Goal: Transaction & Acquisition: Book appointment/travel/reservation

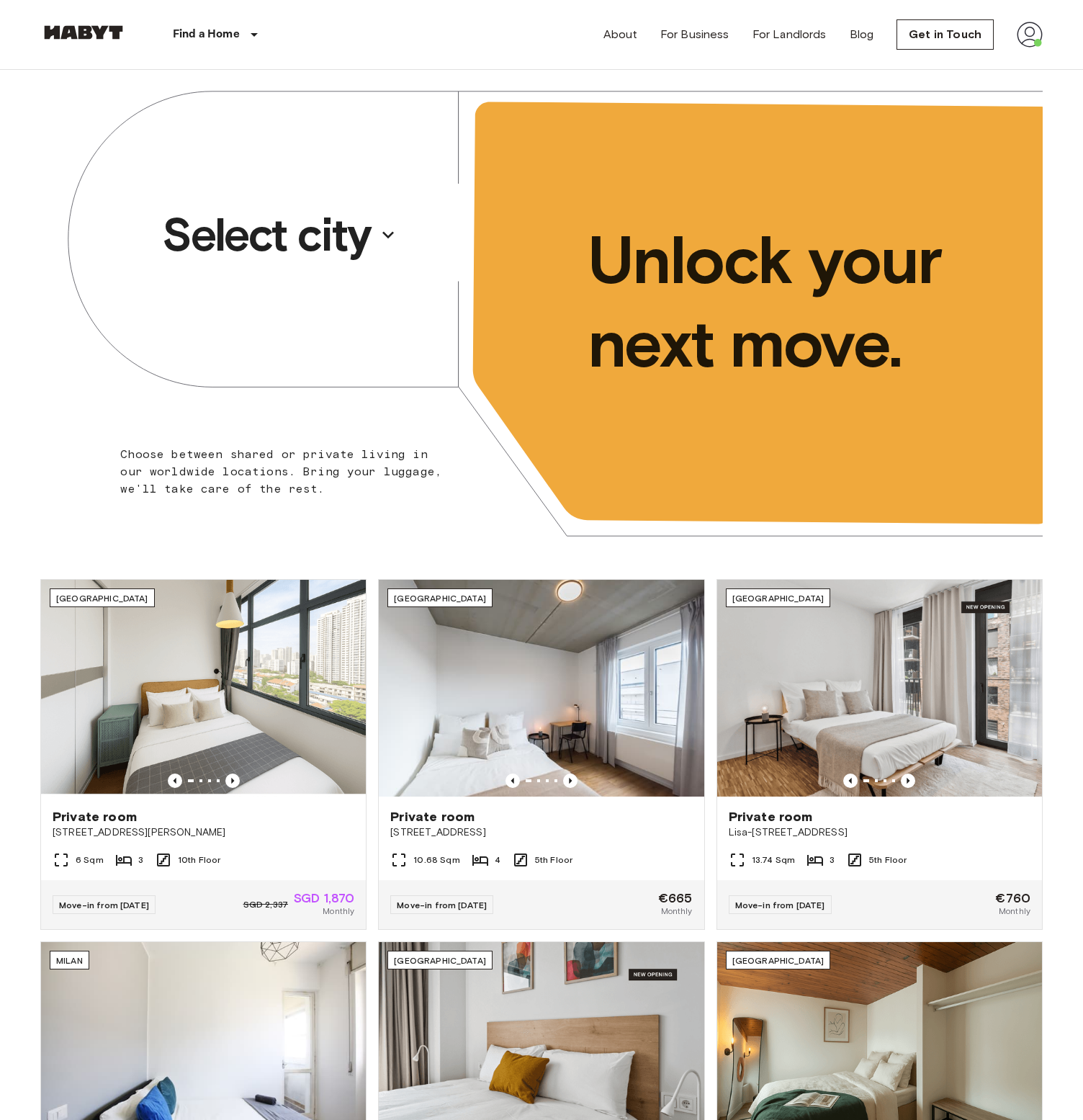
click at [334, 221] on p "Select city" at bounding box center [267, 235] width 209 height 58
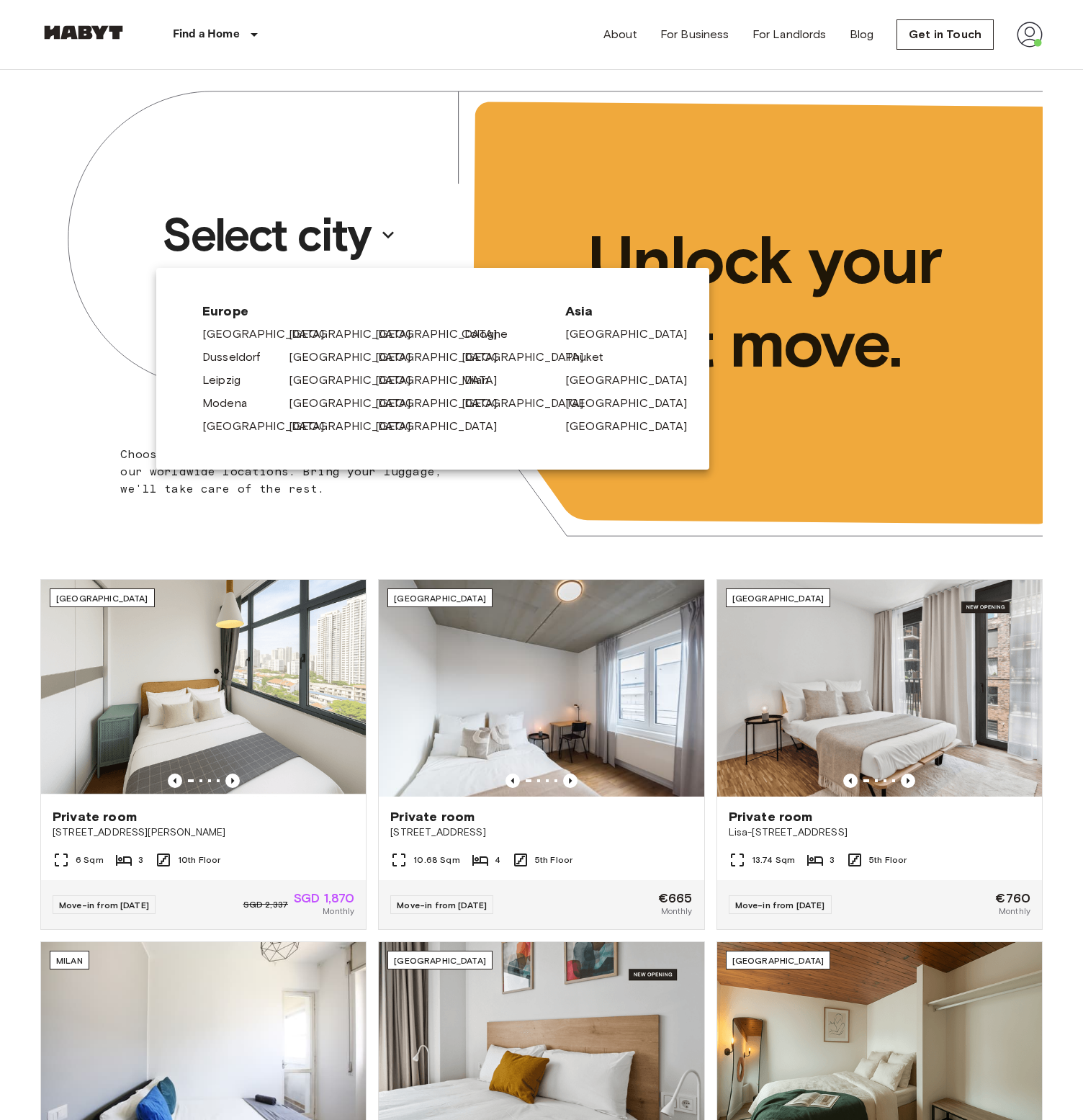
click at [334, 221] on div at bounding box center [541, 560] width 1083 height 1120
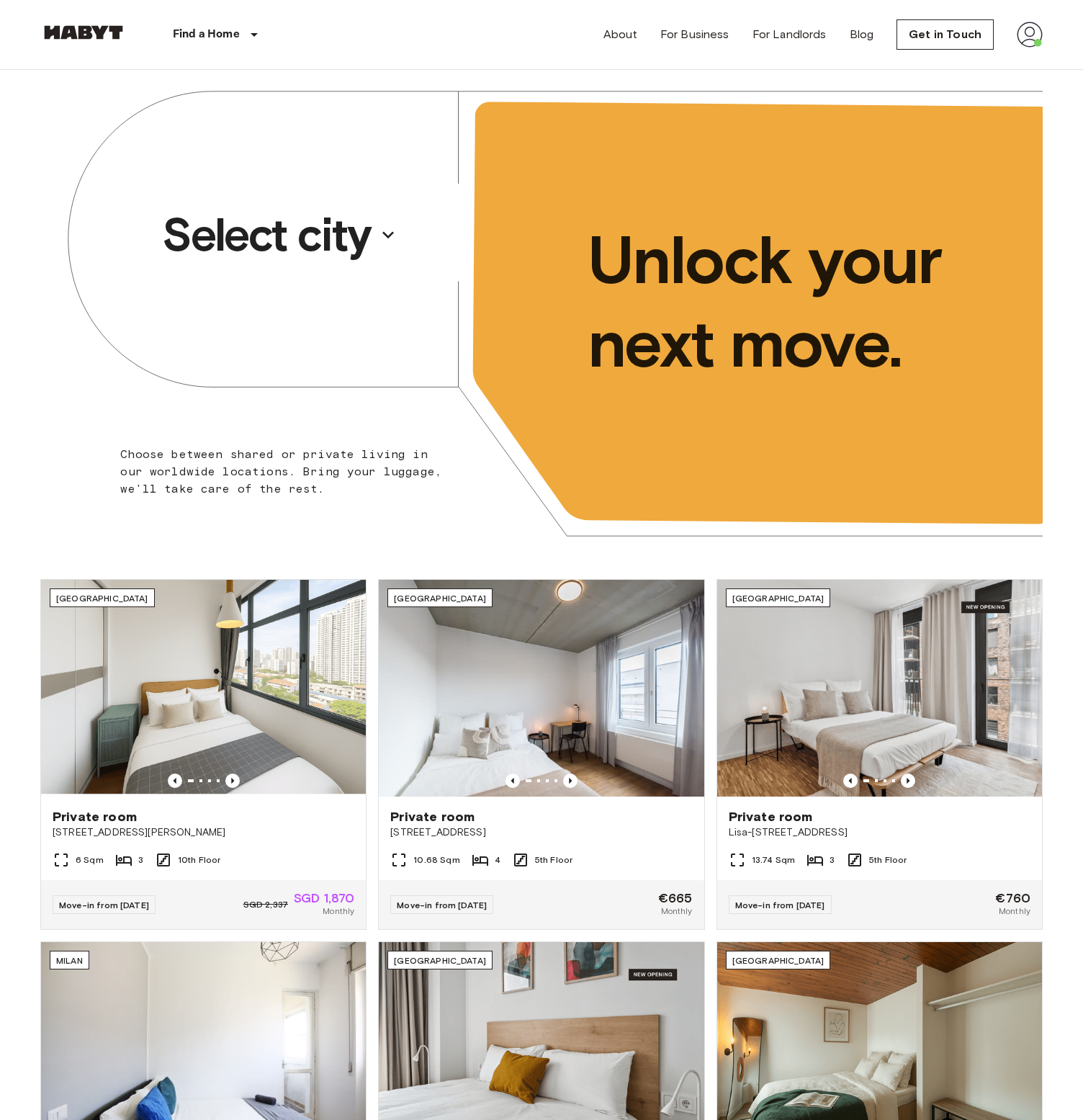
click at [281, 243] on p "Select city" at bounding box center [267, 235] width 209 height 58
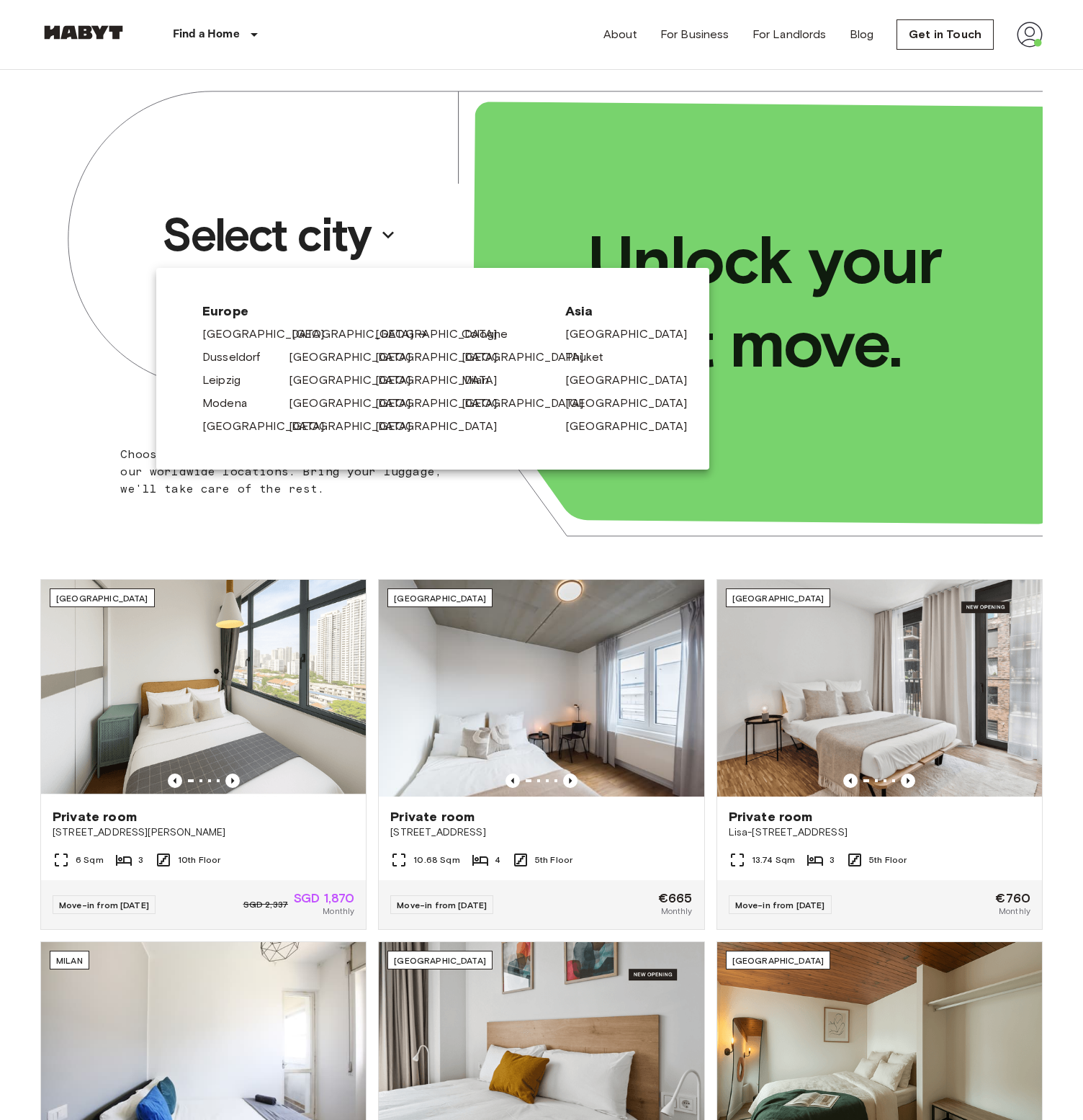
click at [292, 335] on link "[GEOGRAPHIC_DATA]" at bounding box center [360, 335] width 137 height 17
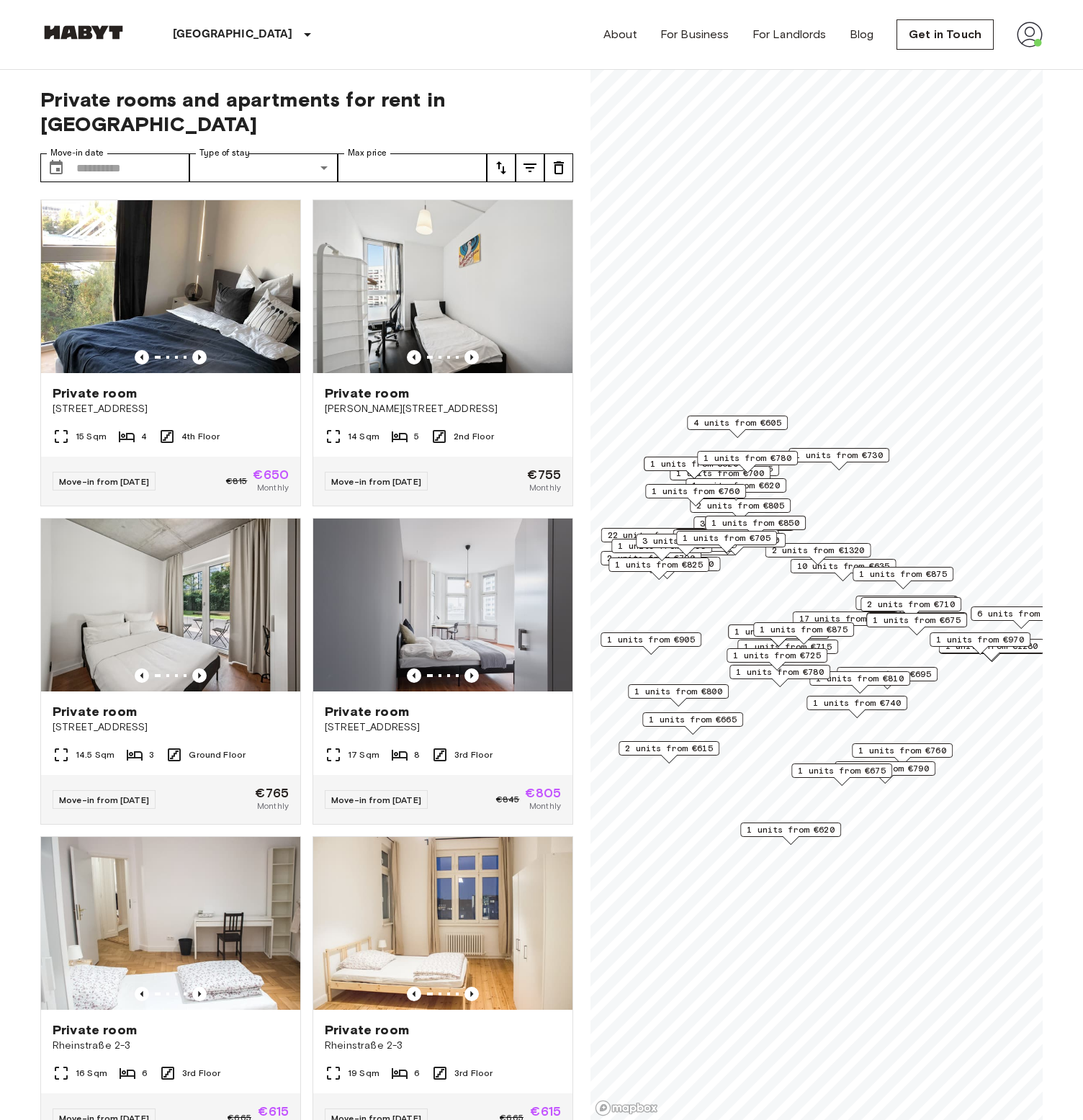
click at [779, 629] on span "1 units from €875" at bounding box center [804, 629] width 88 height 13
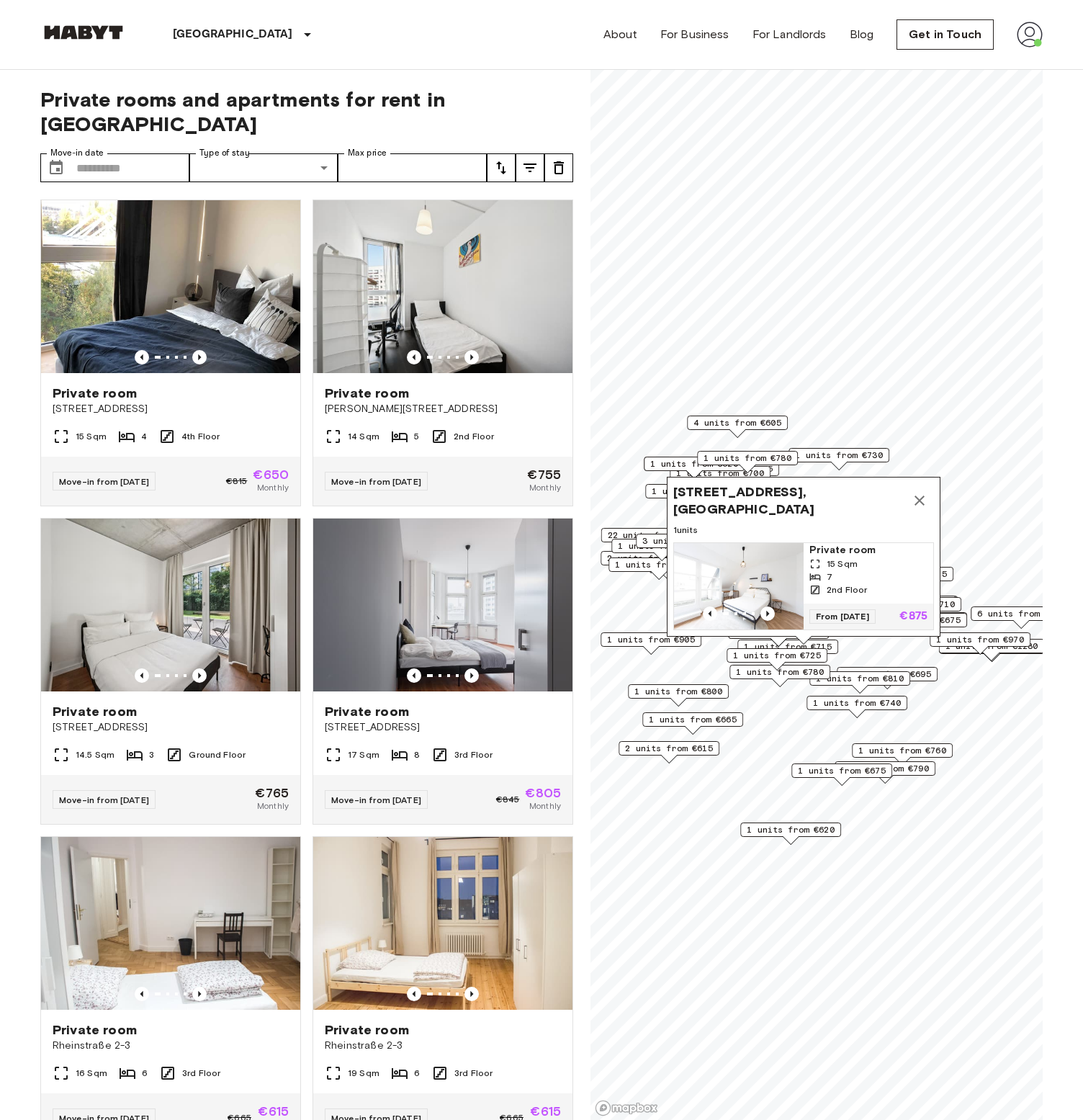
click at [819, 766] on span "1 units from €675" at bounding box center [841, 771] width 88 height 13
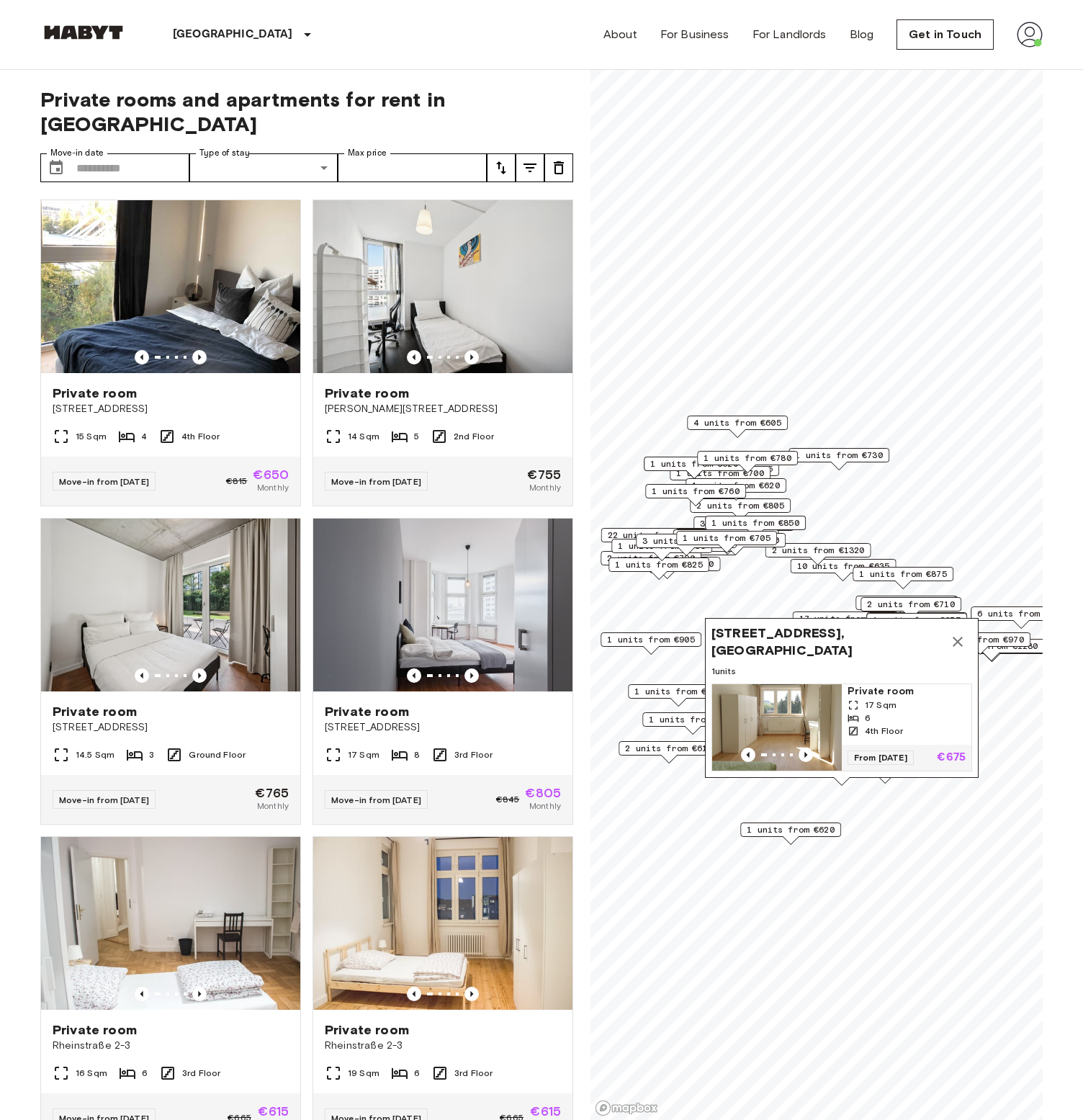
click at [651, 640] on span "1 units from €905" at bounding box center [651, 640] width 88 height 13
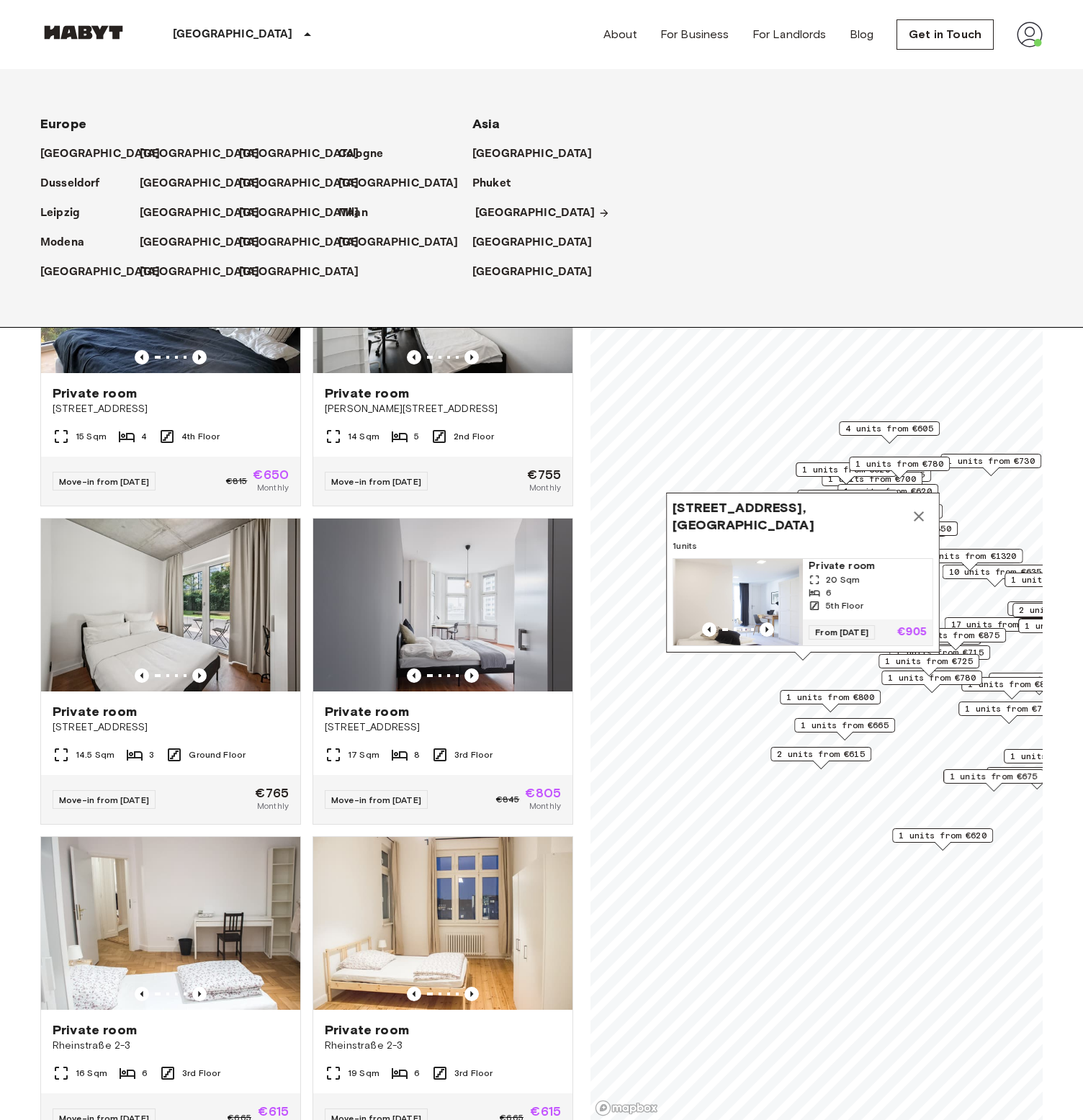
click at [505, 206] on p "[GEOGRAPHIC_DATA]" at bounding box center [536, 213] width 120 height 17
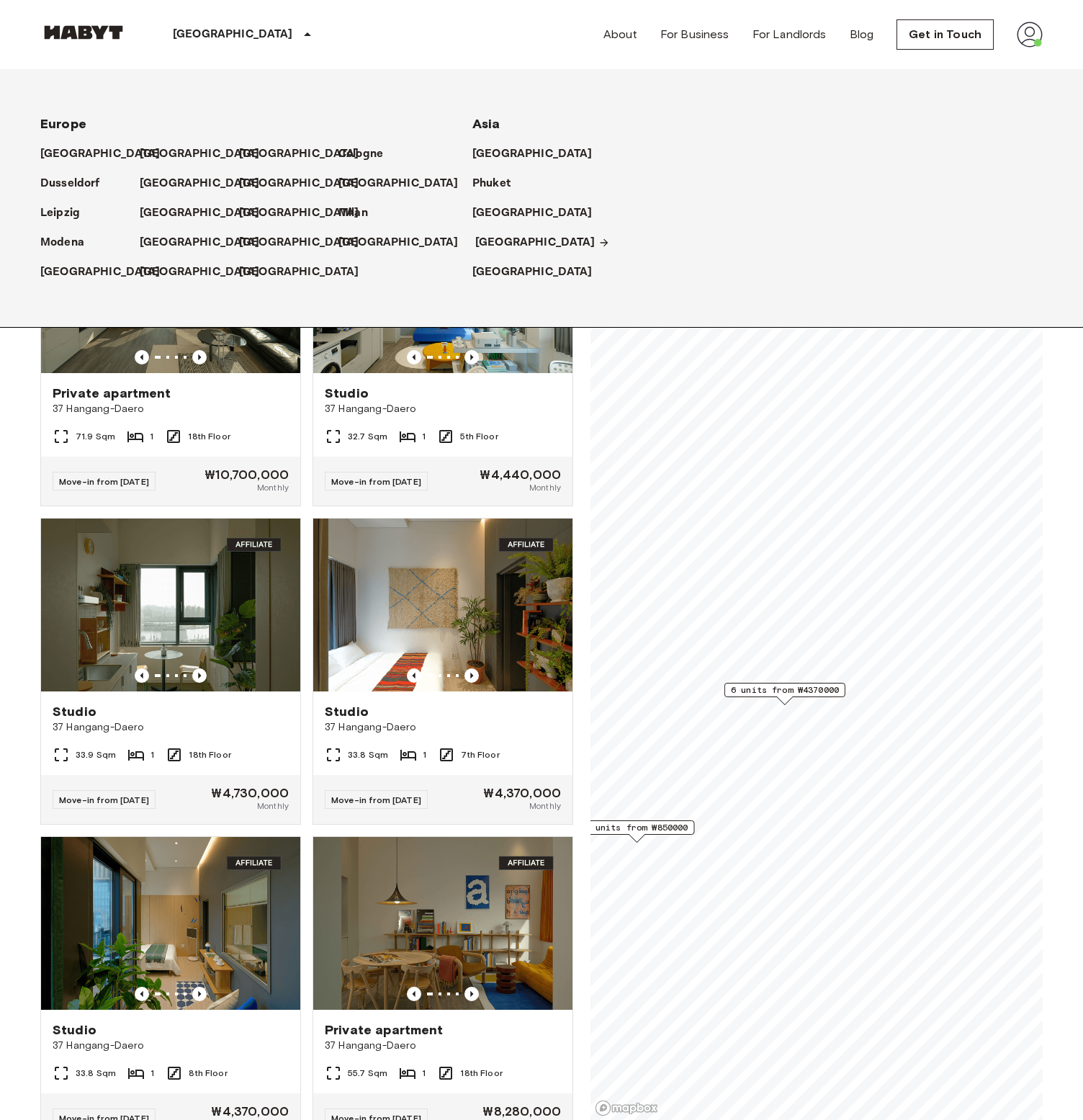
click at [490, 246] on p "[GEOGRAPHIC_DATA]" at bounding box center [536, 243] width 120 height 17
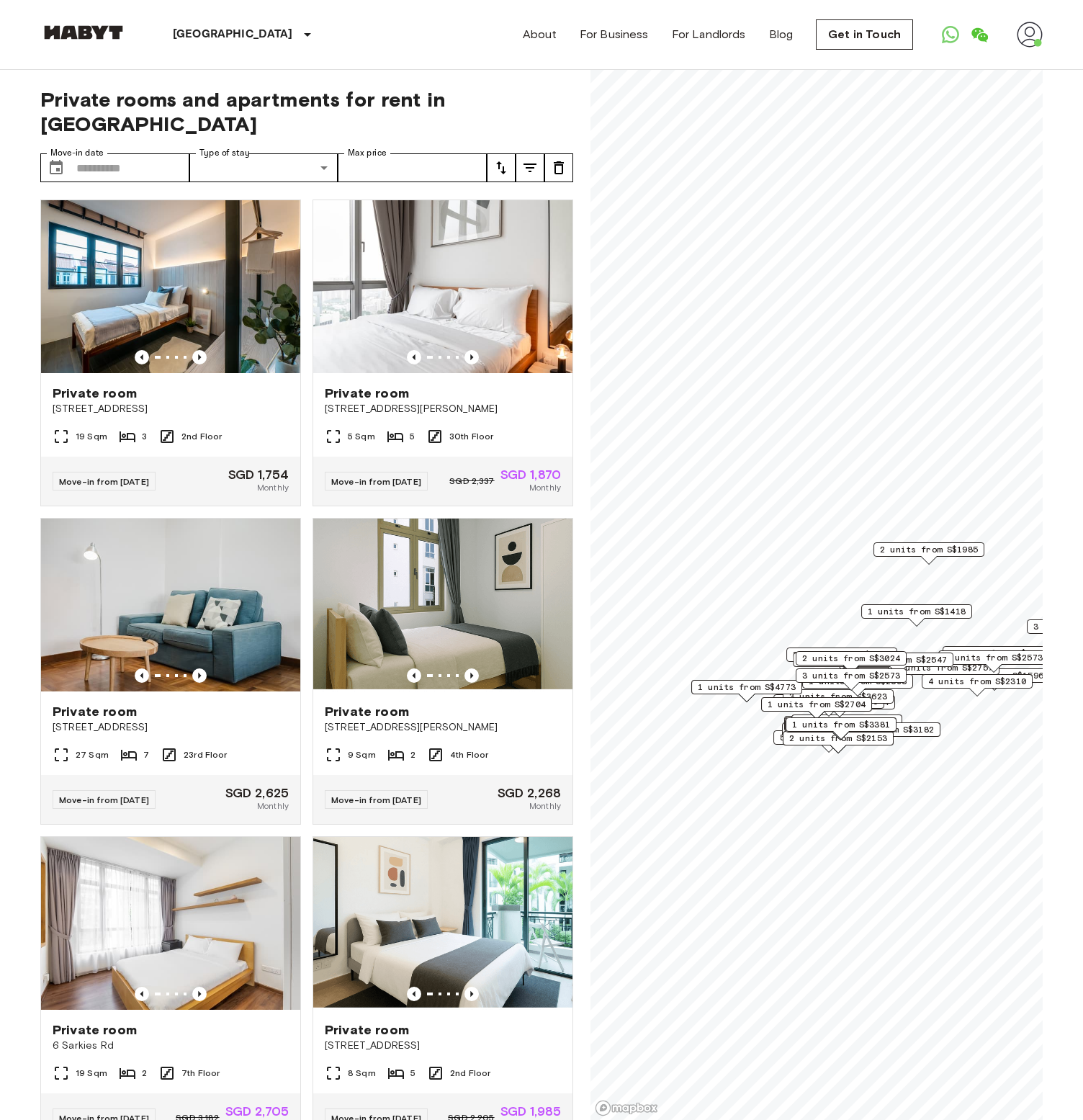
click at [506, 159] on icon "tune" at bounding box center [501, 168] width 17 height 17
click at [516, 195] on li "Lowest price" at bounding box center [558, 197] width 144 height 26
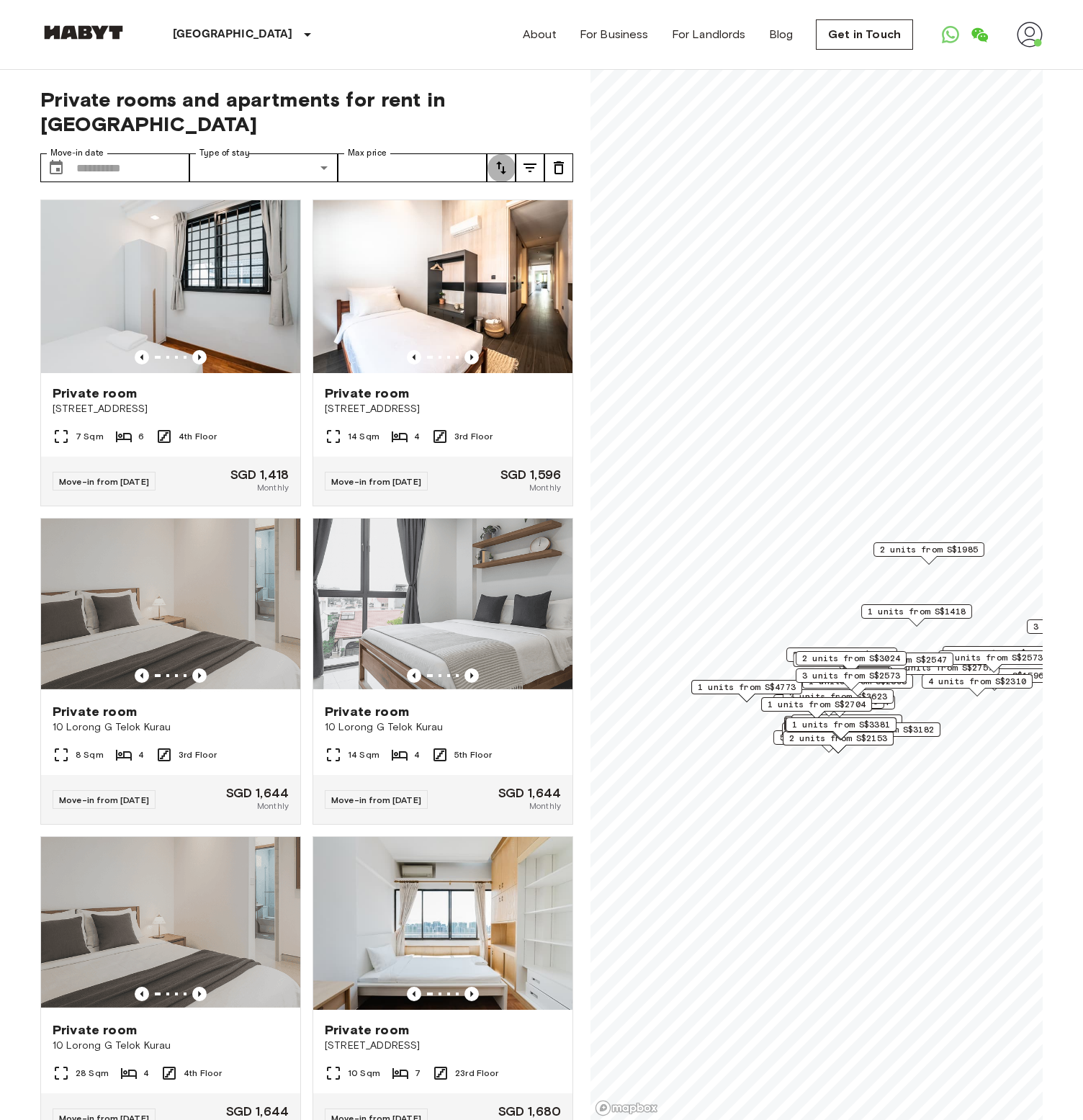
click at [500, 159] on icon "tune" at bounding box center [501, 168] width 17 height 17
click at [514, 220] on li "Highest price" at bounding box center [558, 222] width 144 height 26
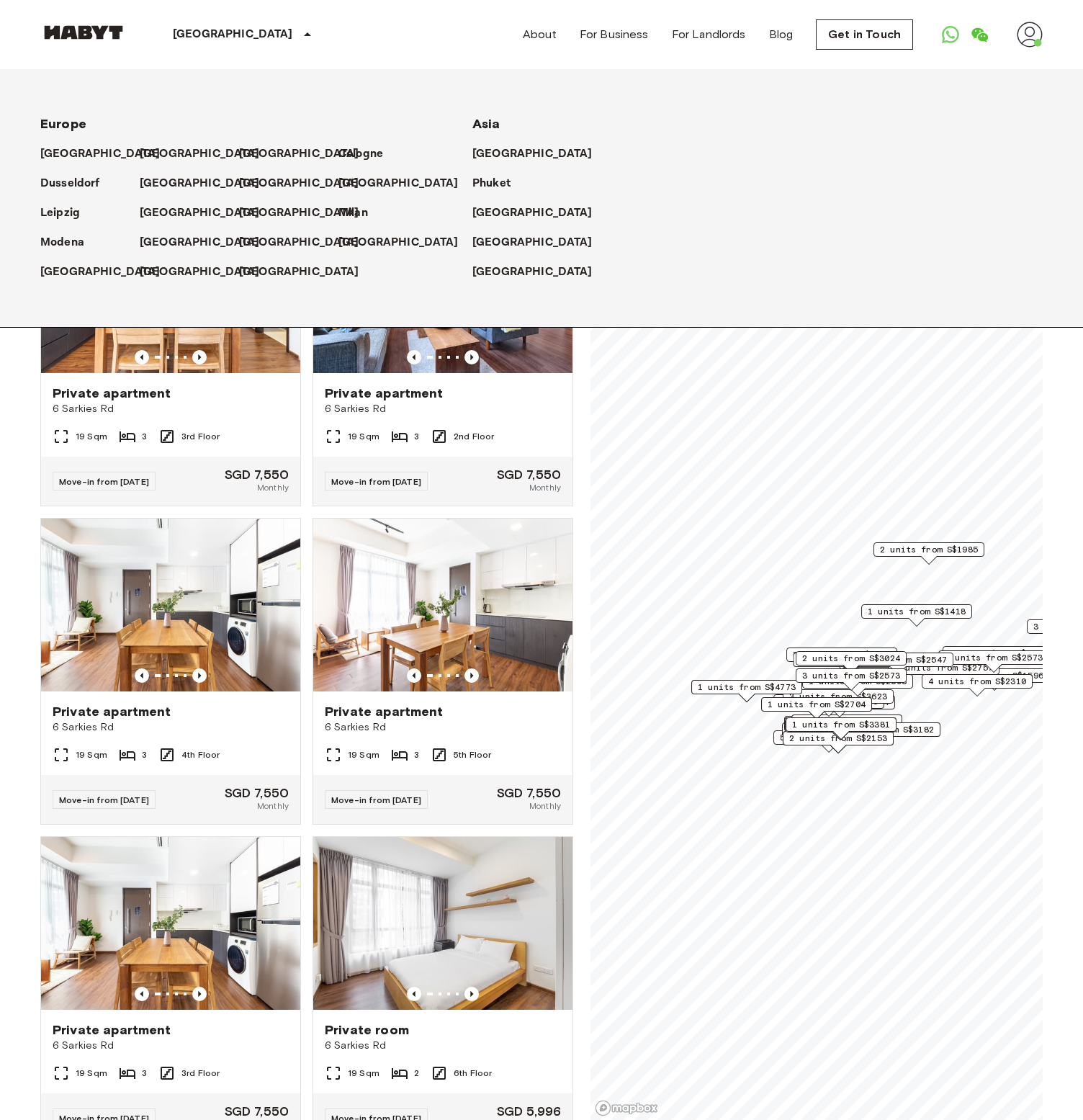
click at [138, 153] on div "[GEOGRAPHIC_DATA]" at bounding box center [90, 148] width 99 height 30
click at [154, 152] on p "[GEOGRAPHIC_DATA]" at bounding box center [203, 154] width 120 height 17
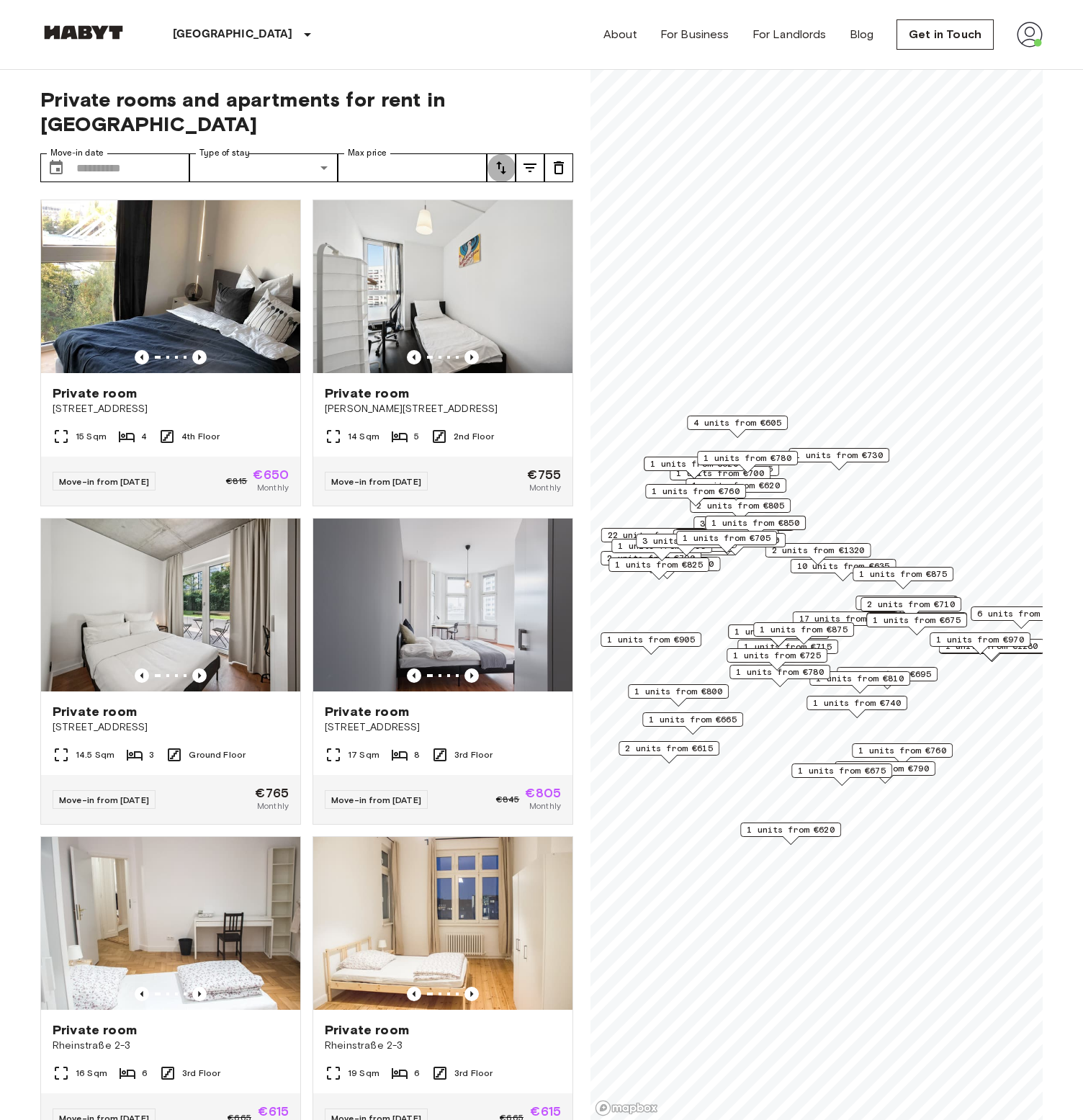
click at [500, 161] on icon "tune" at bounding box center [501, 168] width 10 height 13
click at [510, 225] on li "Highest price" at bounding box center [558, 222] width 144 height 26
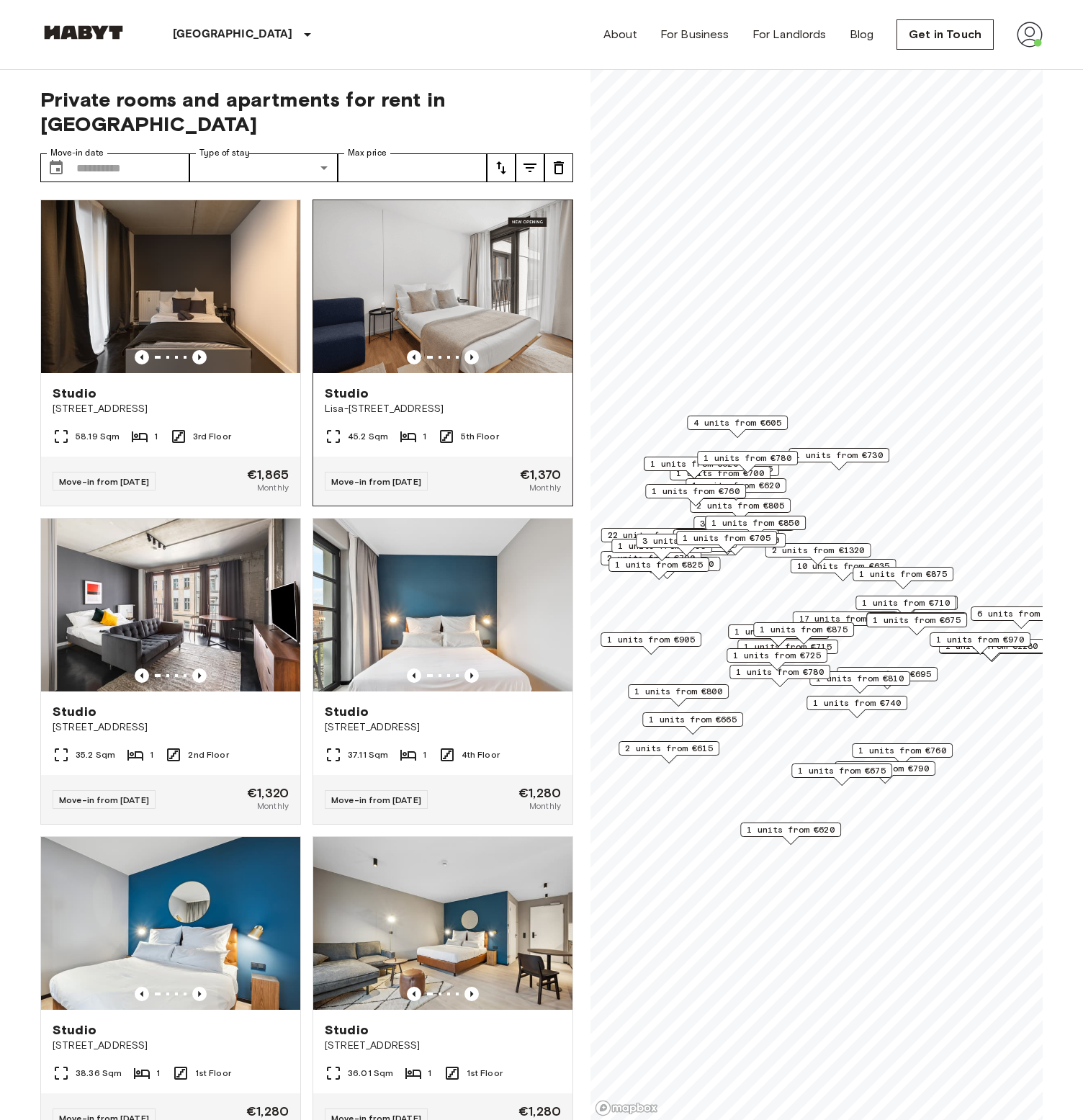
click at [426, 277] on img at bounding box center [443, 287] width 260 height 173
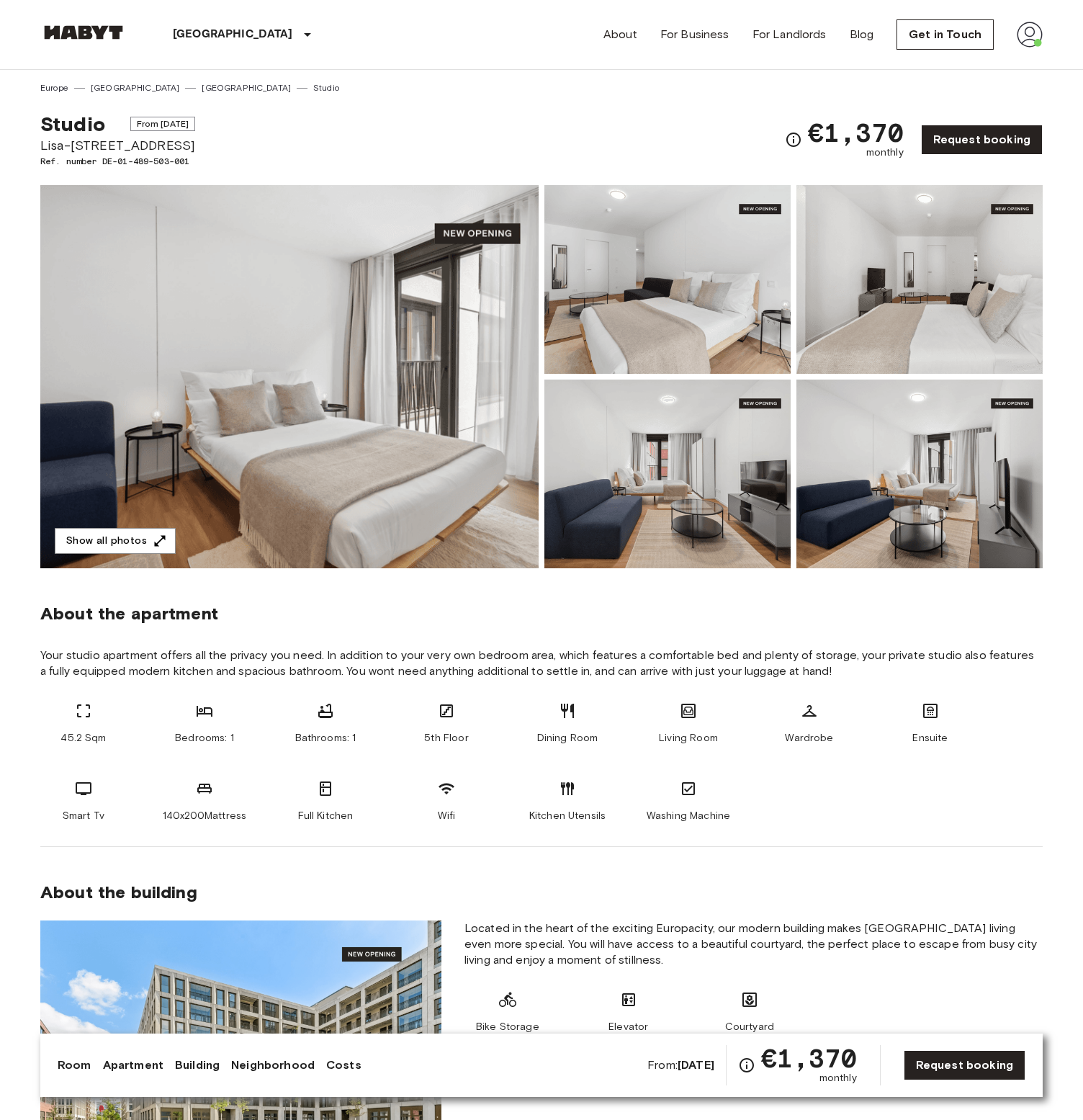
click at [354, 330] on img at bounding box center [289, 376] width 498 height 383
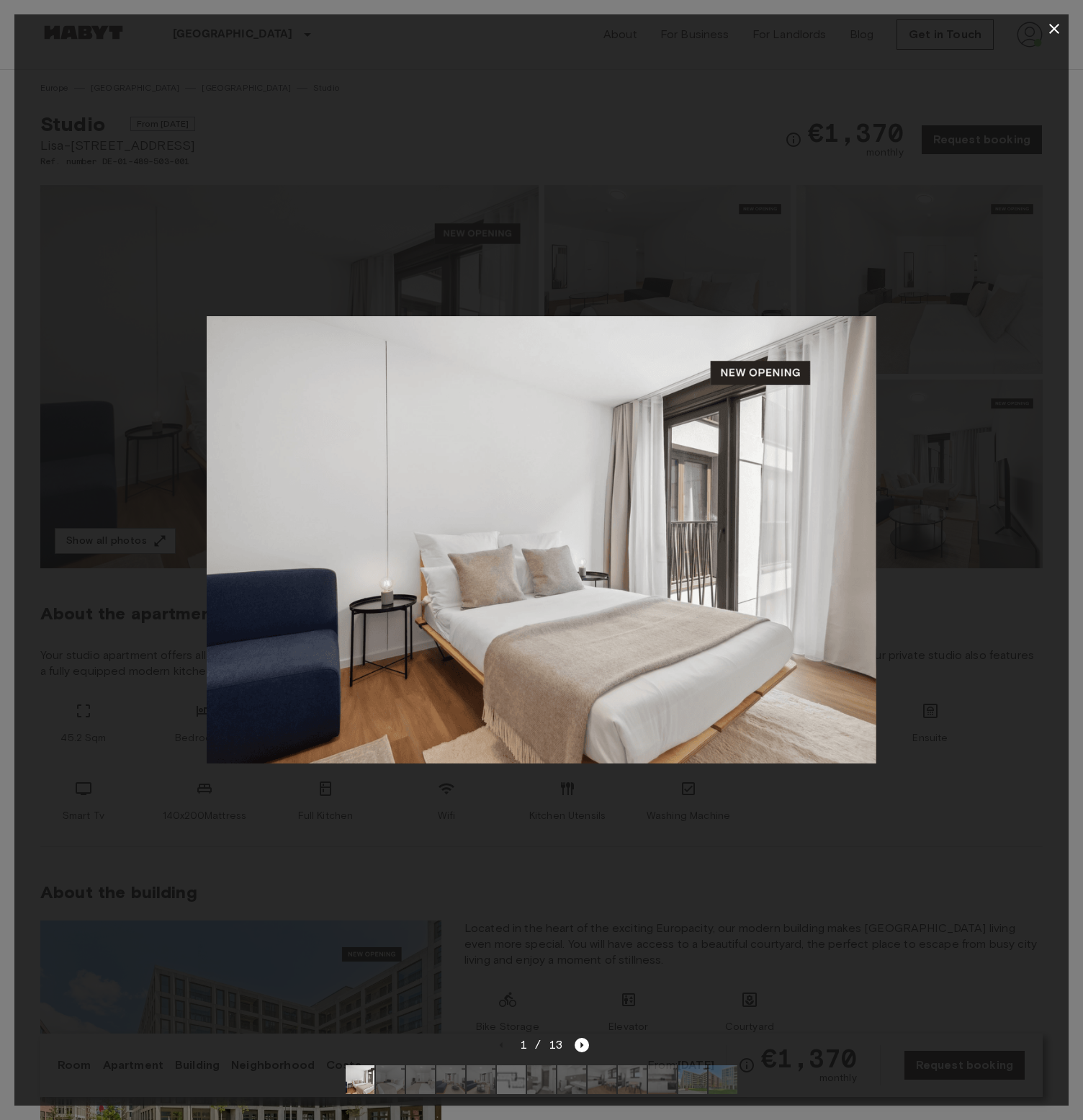
drag, startPoint x: 465, startPoint y: 389, endPoint x: 585, endPoint y: 389, distance: 120.0
click at [503, 389] on img at bounding box center [541, 541] width 671 height 448
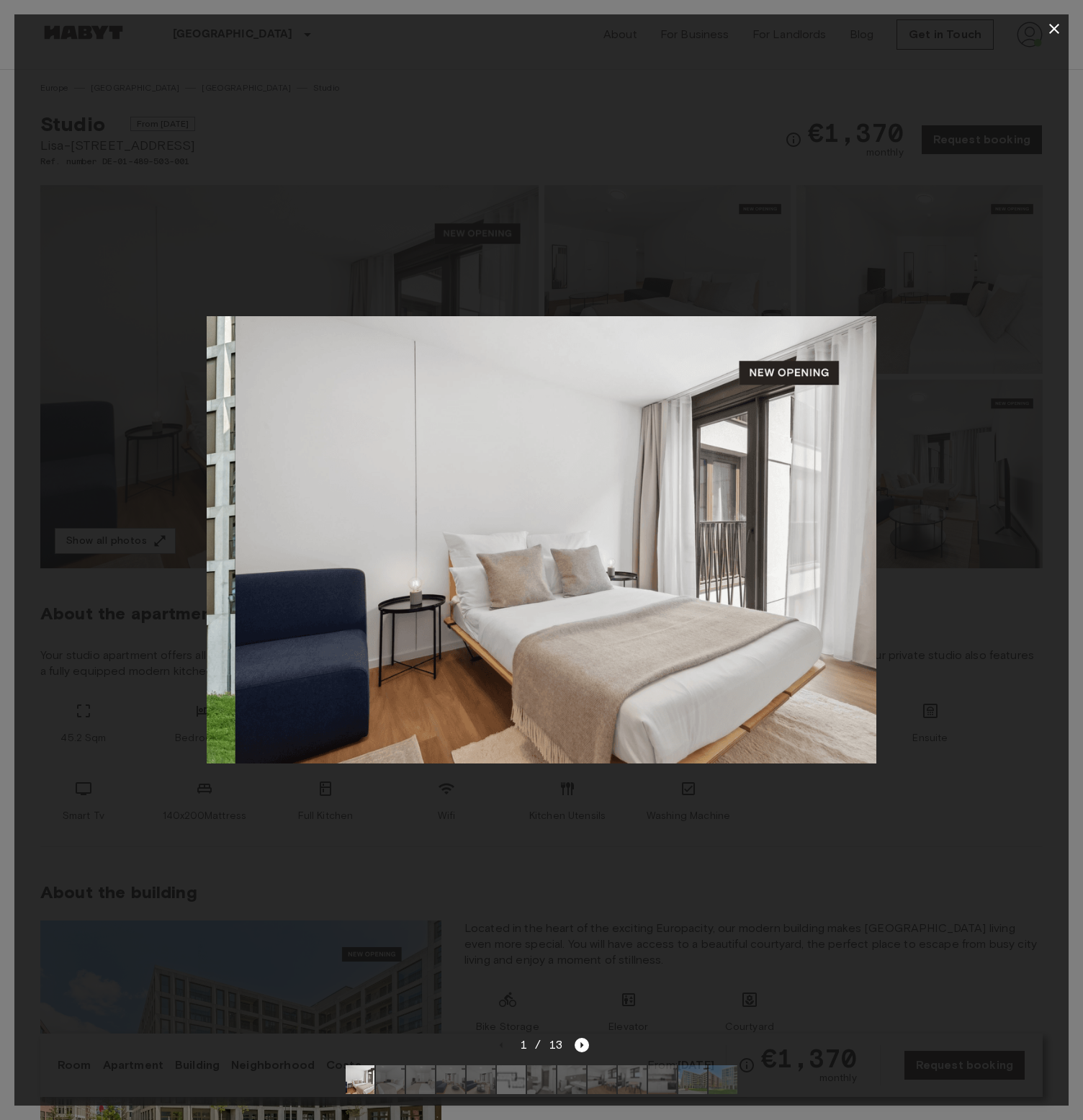
drag, startPoint x: 585, startPoint y: 389, endPoint x: 951, endPoint y: 389, distance: 366.0
click at [951, 389] on div at bounding box center [541, 540] width 1054 height 994
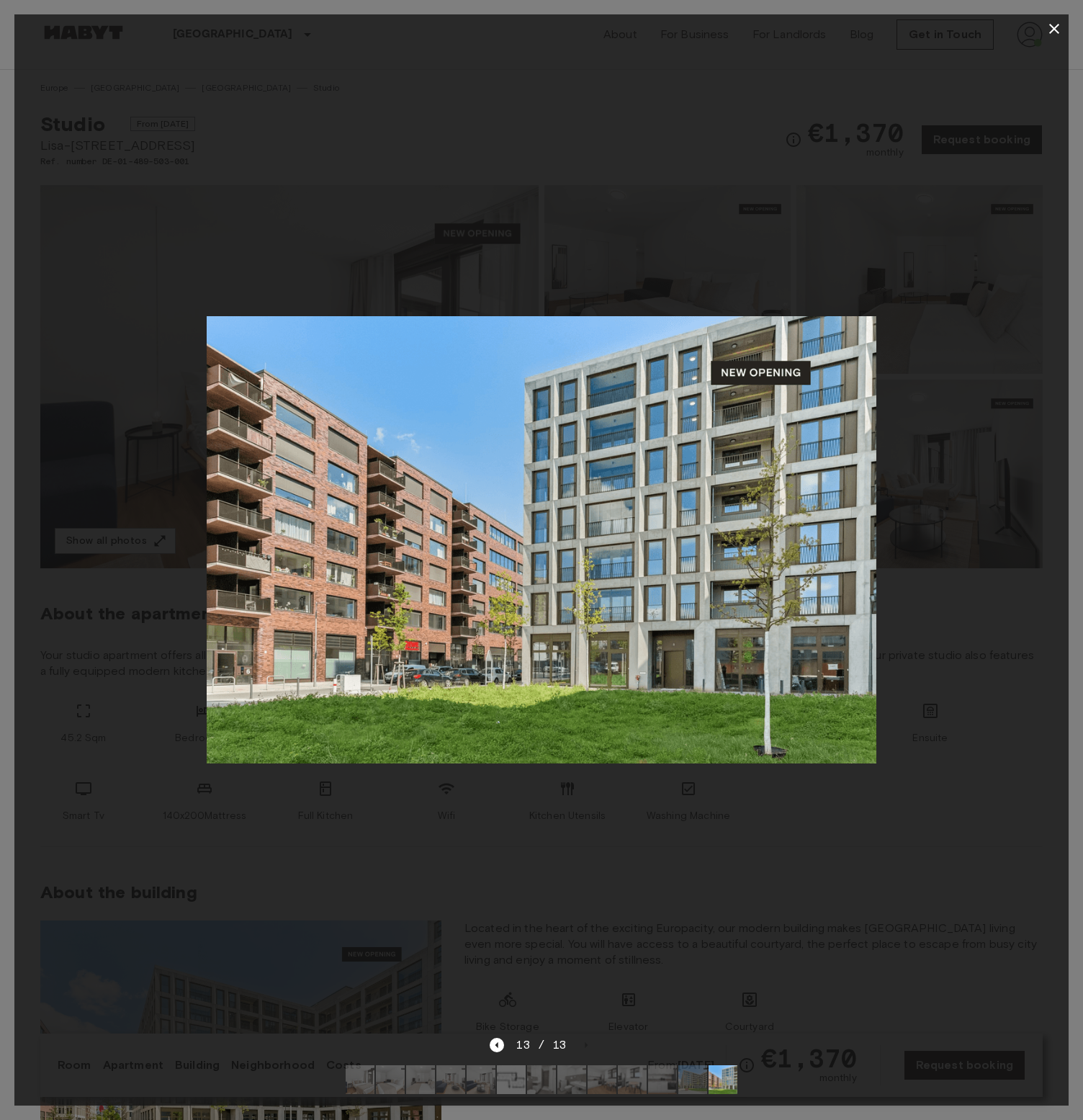
click at [1053, 23] on icon "button" at bounding box center [1054, 29] width 17 height 17
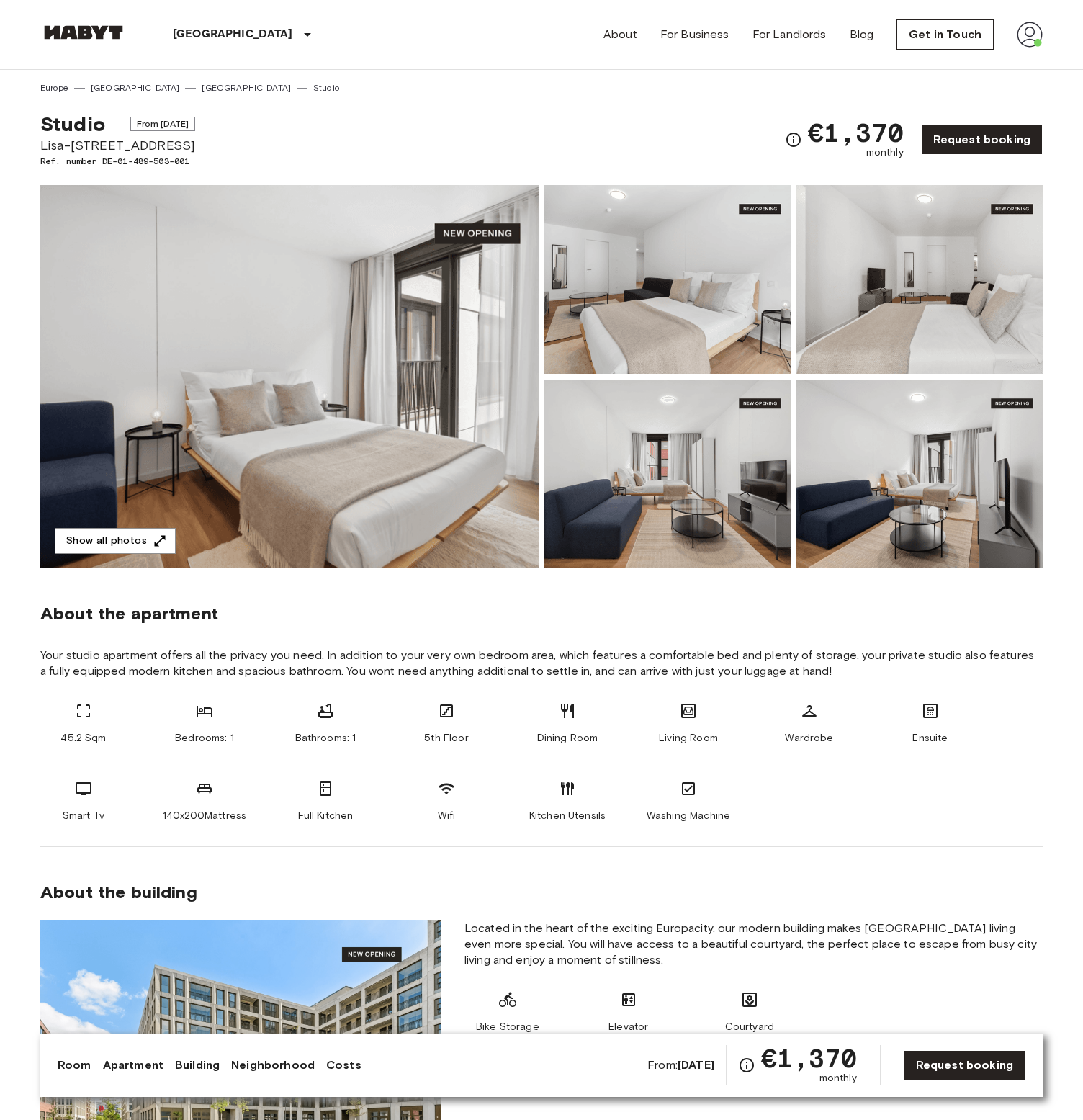
click at [313, 364] on img at bounding box center [289, 376] width 498 height 383
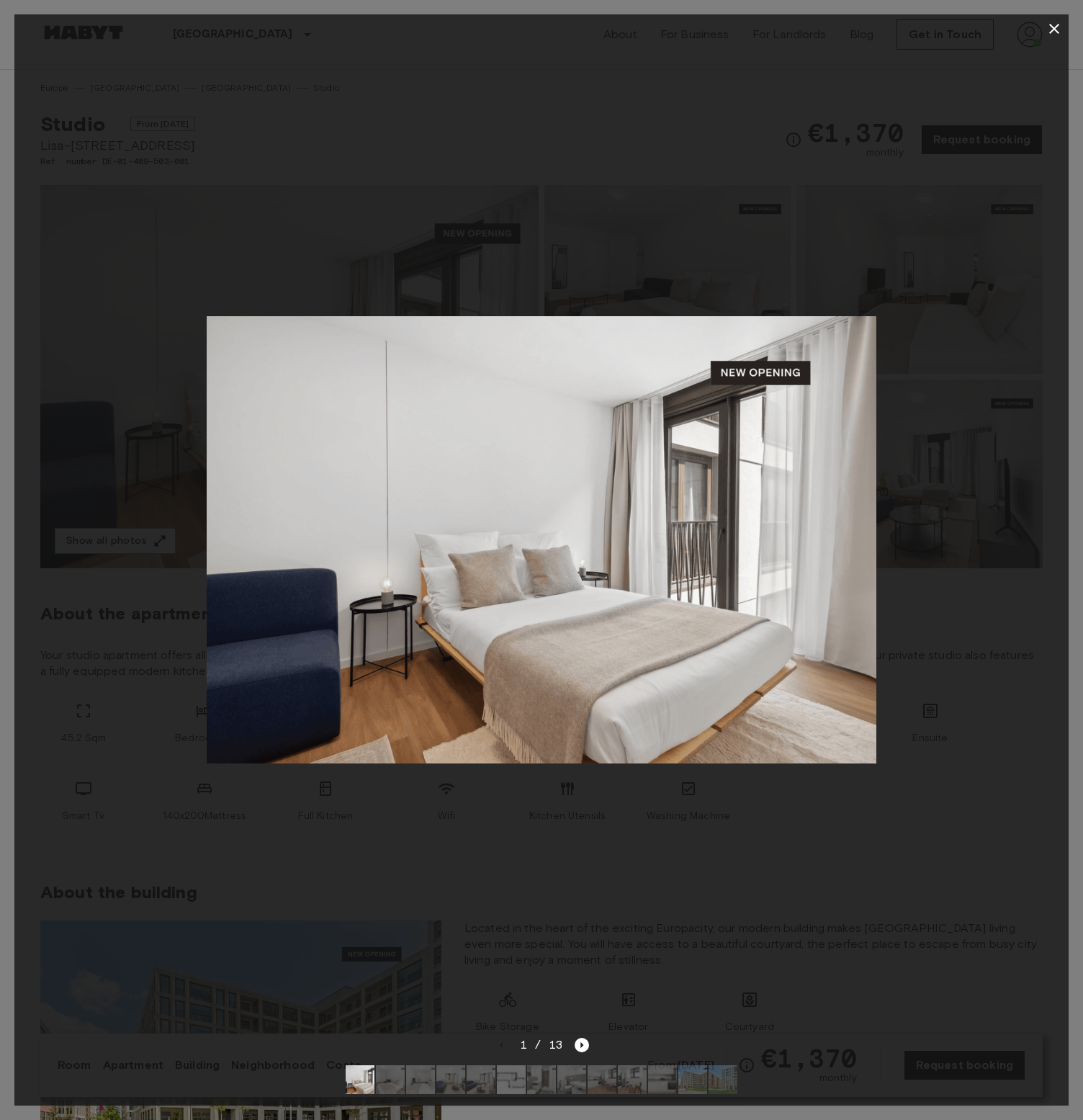
drag, startPoint x: 426, startPoint y: 367, endPoint x: 813, endPoint y: 367, distance: 387.0
click at [813, 367] on img at bounding box center [542, 541] width 671 height 448
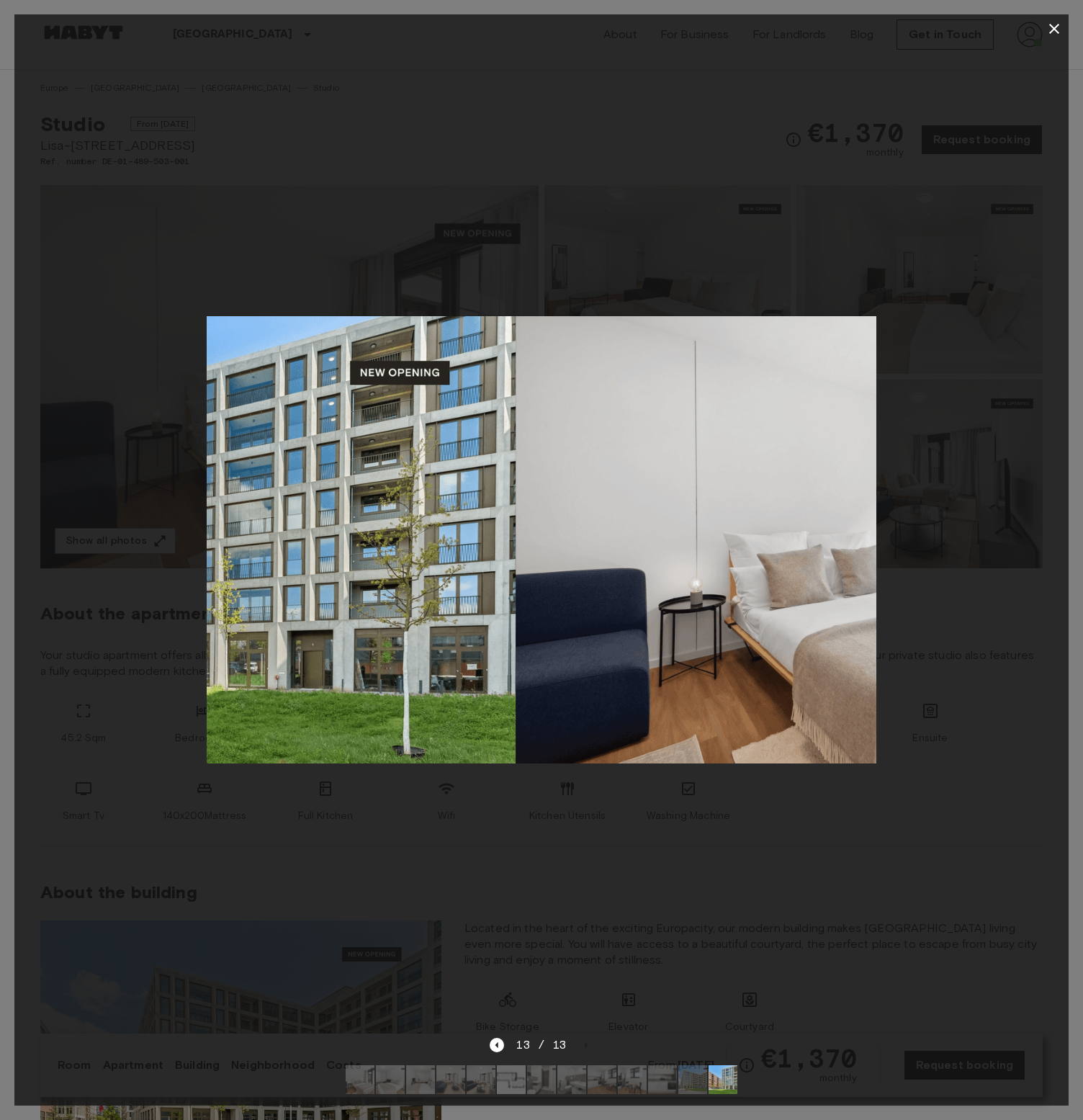
drag, startPoint x: 813, startPoint y: 367, endPoint x: 448, endPoint y: 385, distance: 365.4
click at [448, 385] on img at bounding box center [180, 541] width 671 height 448
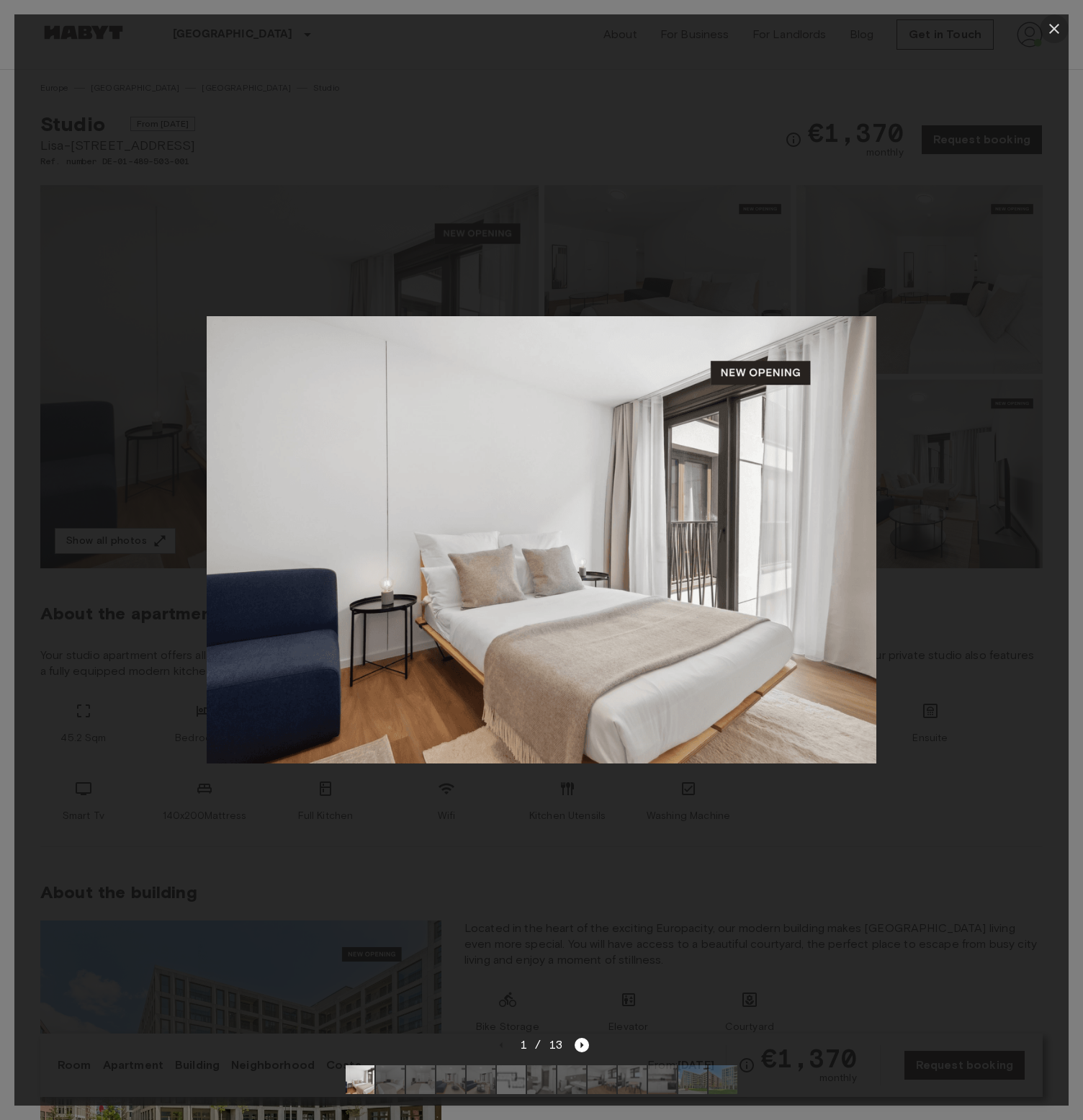
click at [1053, 21] on icon "button" at bounding box center [1054, 29] width 17 height 17
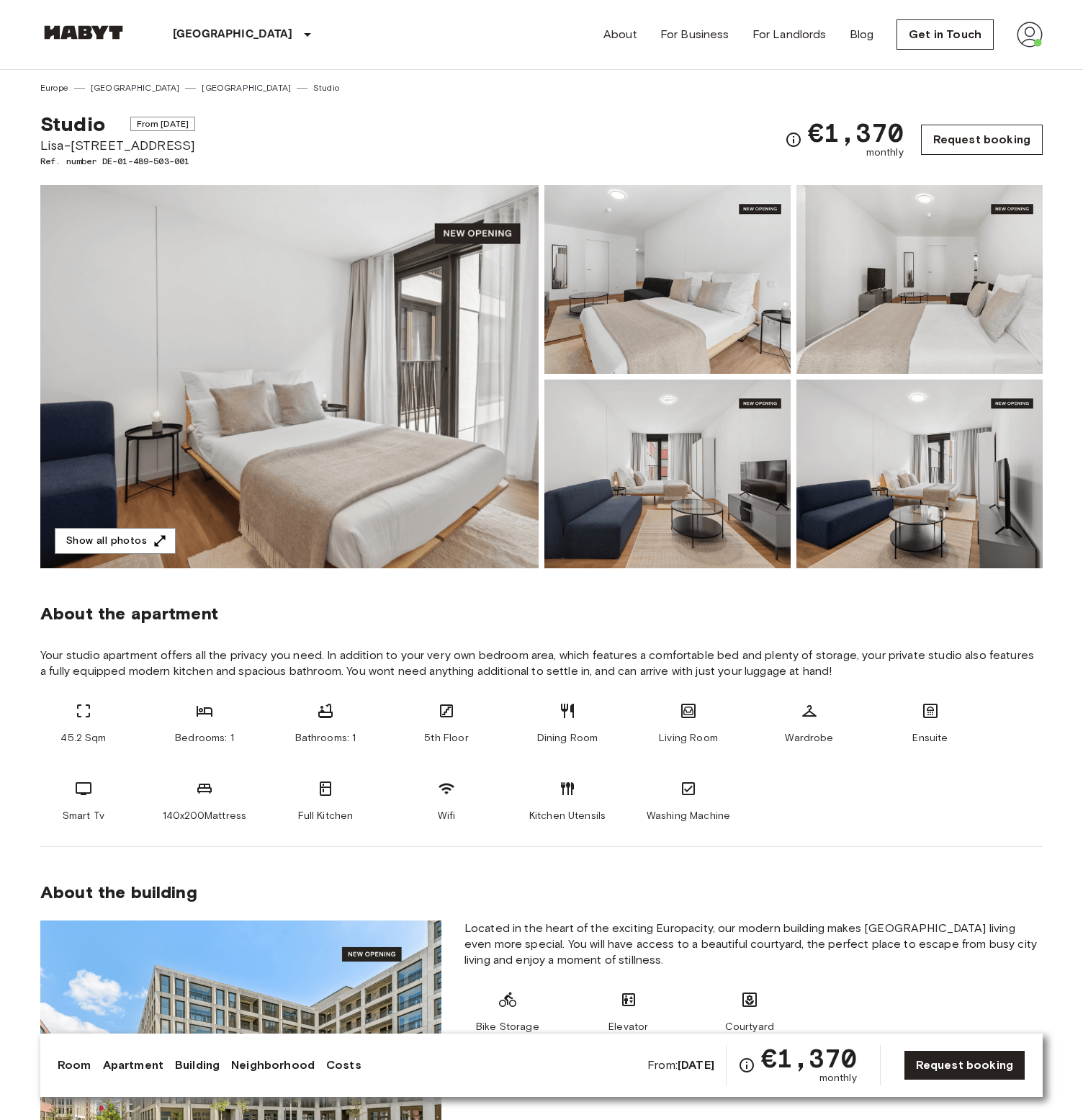
click at [968, 139] on link "Request booking" at bounding box center [982, 140] width 122 height 30
click at [218, 79] on div "[GEOGRAPHIC_DATA] [GEOGRAPHIC_DATA] [GEOGRAPHIC_DATA]" at bounding box center [542, 82] width 1003 height 24
click at [313, 94] on link "Studio" at bounding box center [326, 87] width 26 height 13
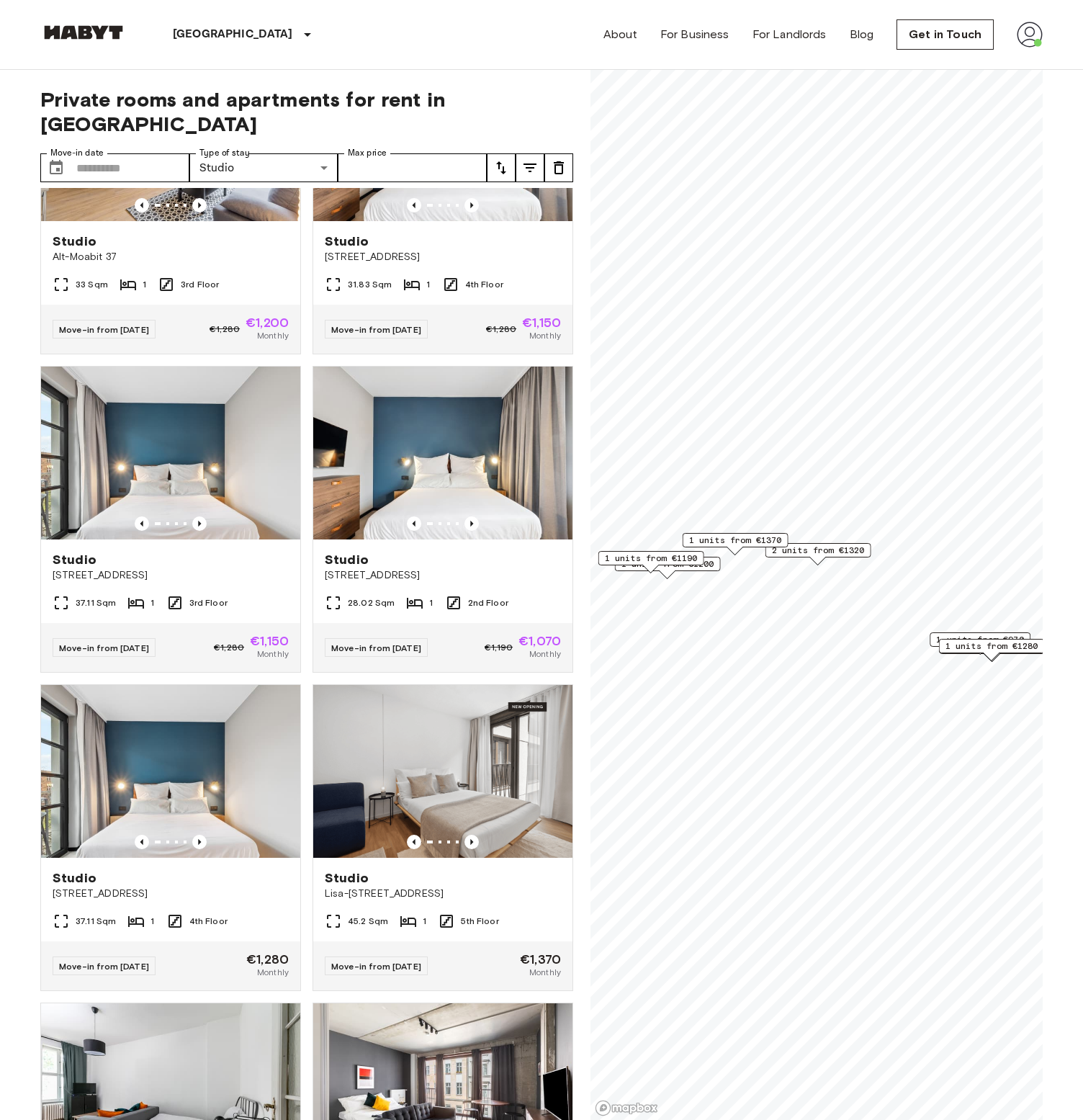
scroll to position [718, 0]
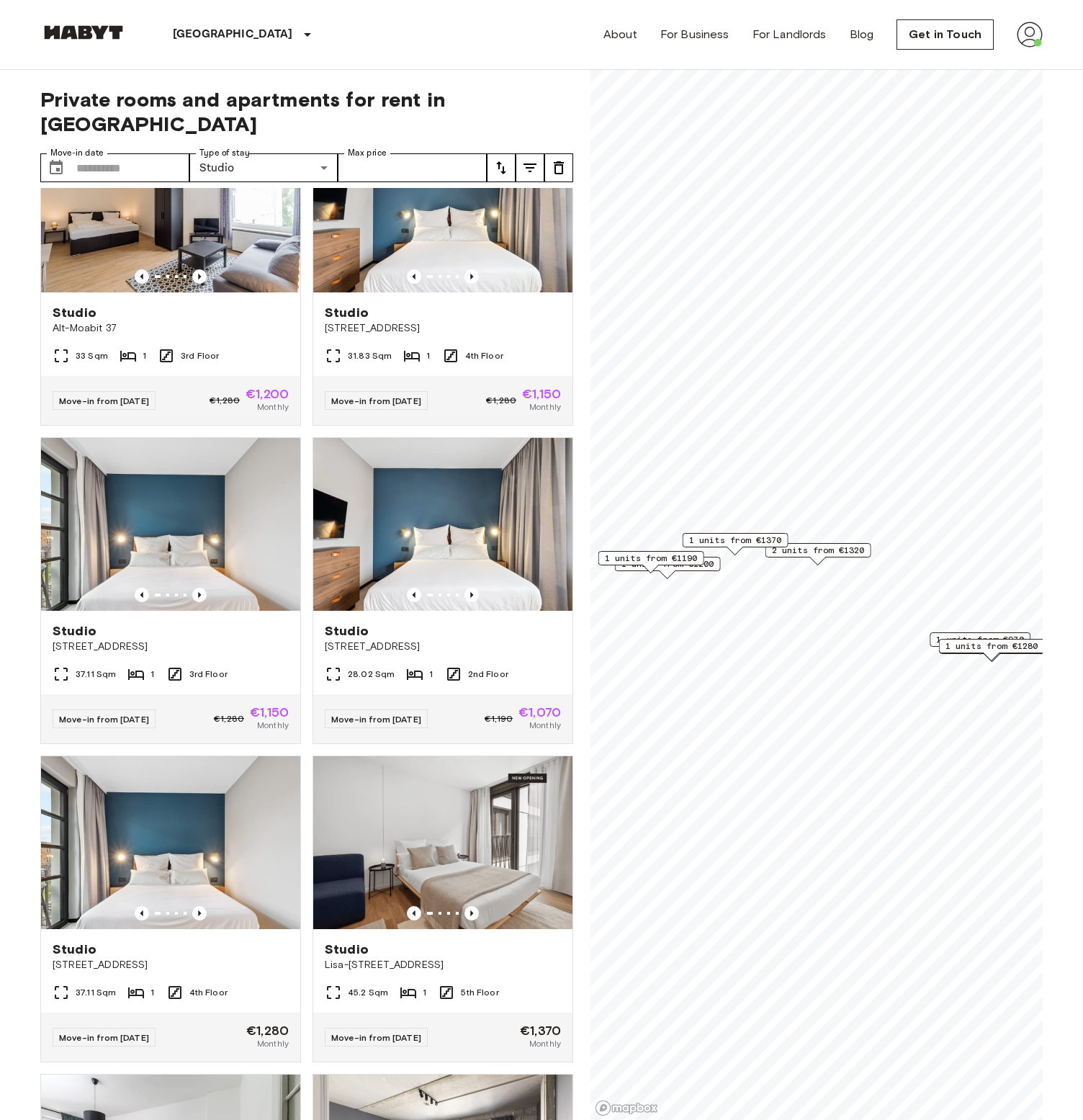
click at [500, 161] on icon "tune" at bounding box center [501, 168] width 10 height 13
click at [486, 123] on div at bounding box center [541, 560] width 1083 height 1120
click at [524, 159] on icon "tune" at bounding box center [530, 168] width 17 height 17
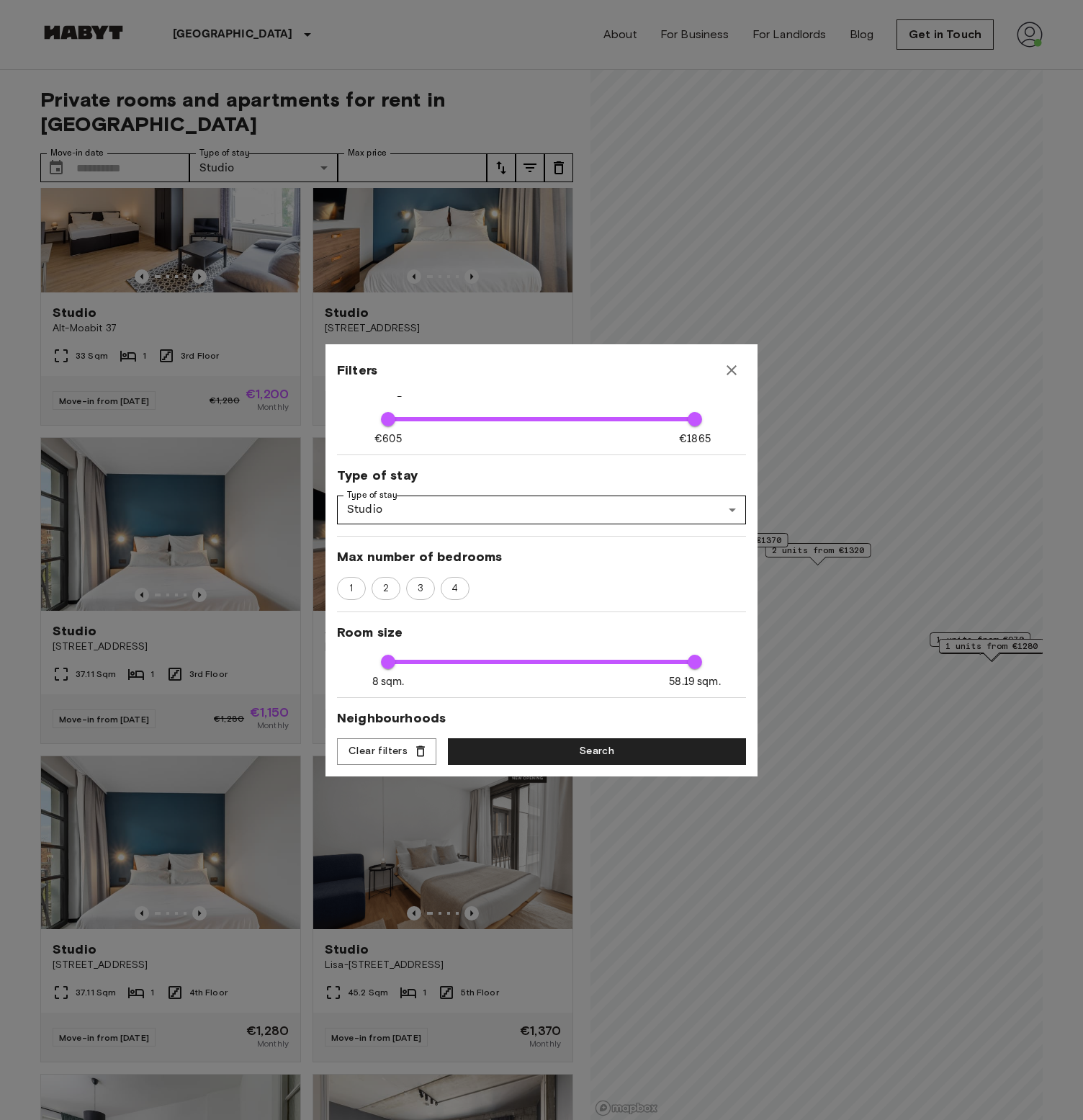
scroll to position [104, 0]
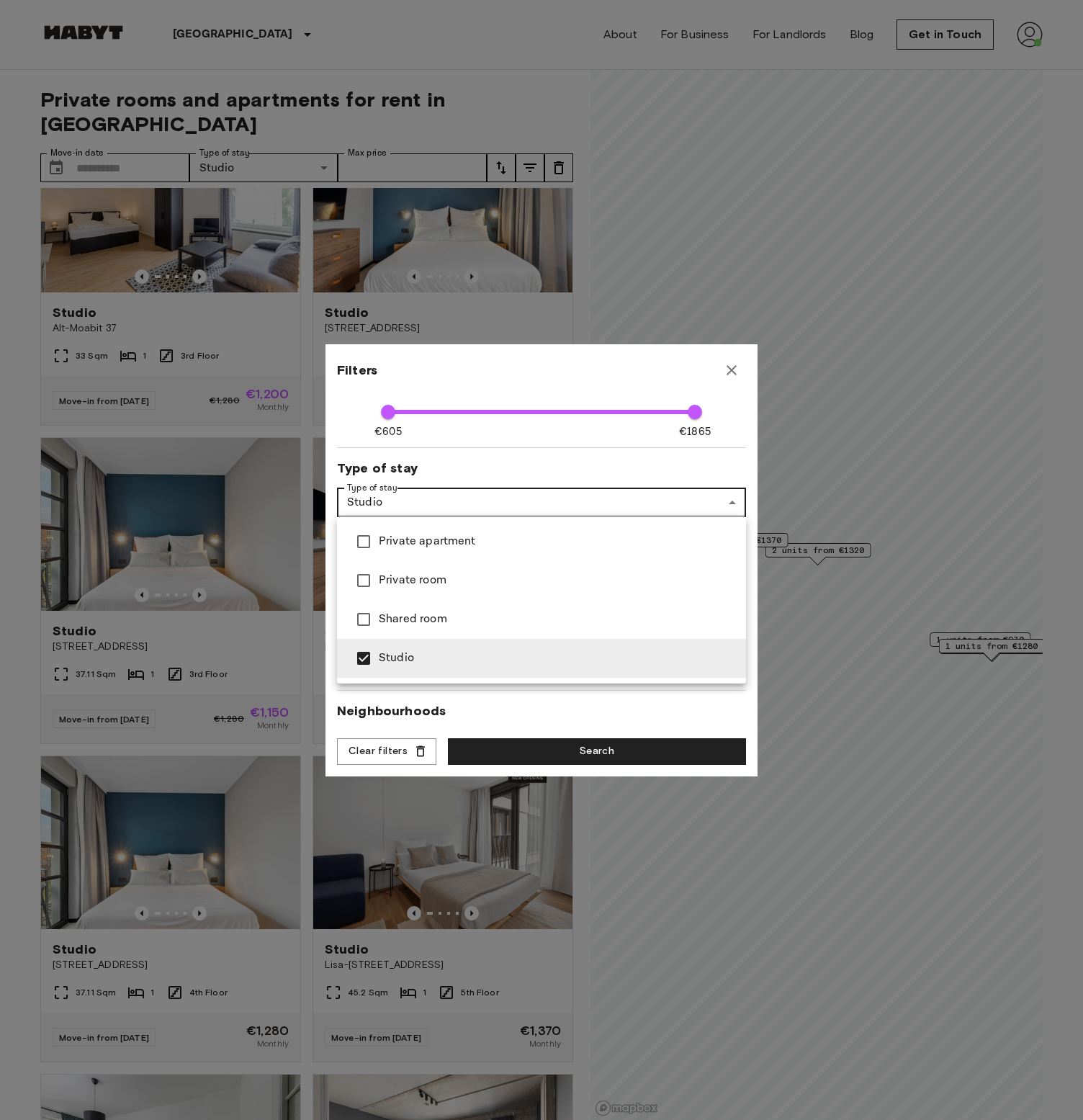
type input "**"
click at [409, 532] on li "Private apartment" at bounding box center [541, 542] width 409 height 39
type input "**********"
type input "**"
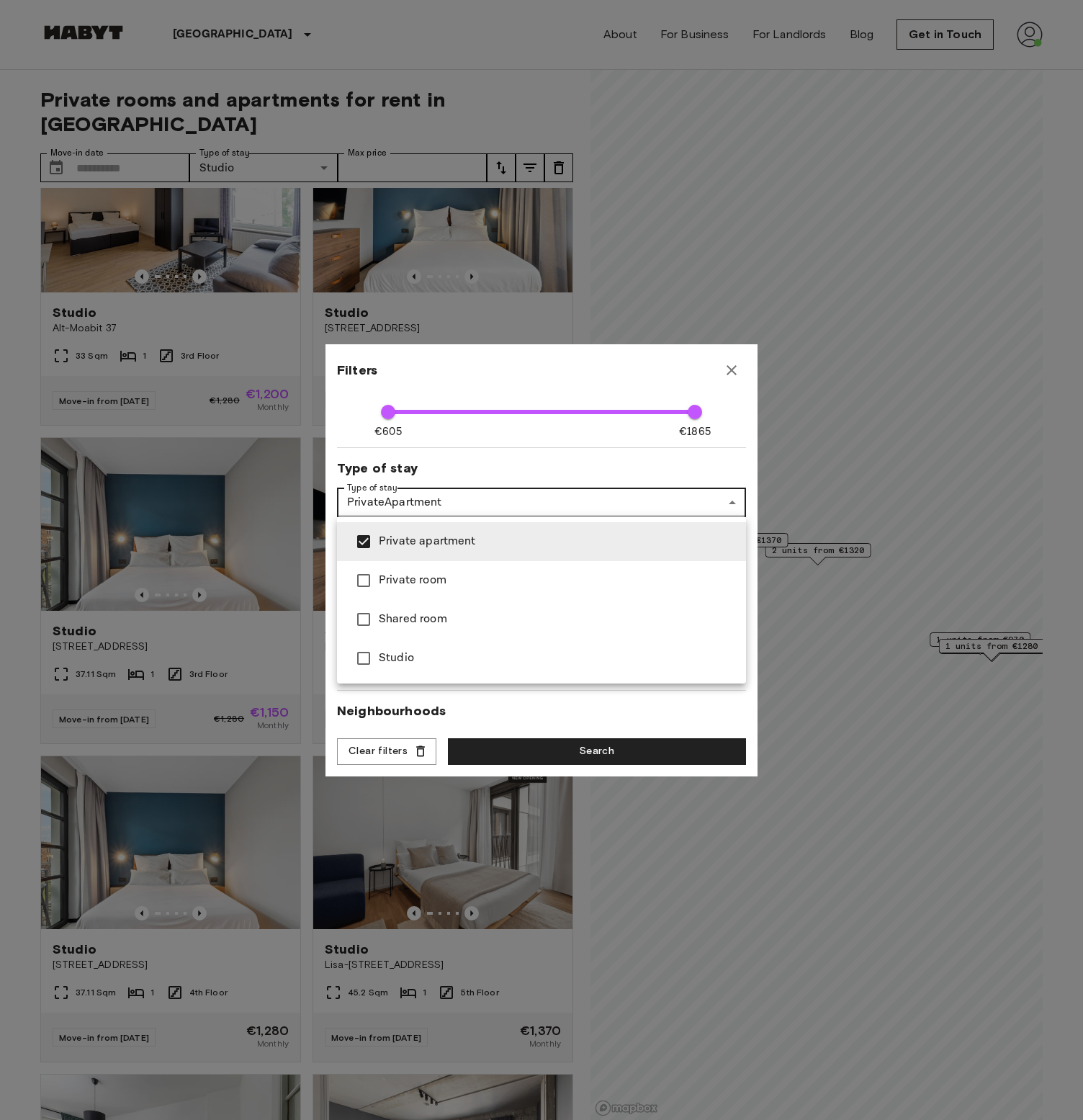
click at [504, 737] on div at bounding box center [541, 560] width 1083 height 1120
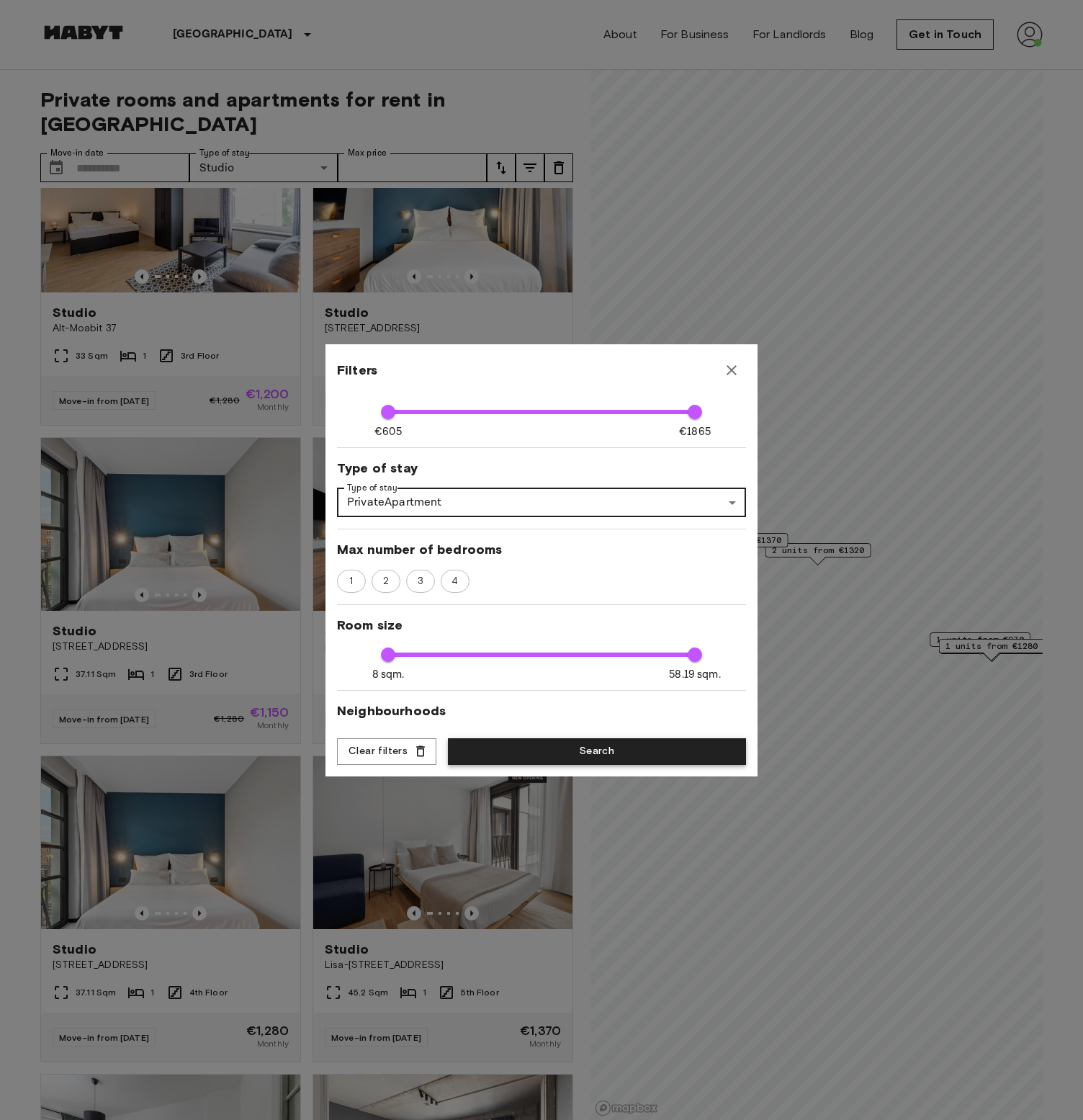
click at [499, 754] on button "Search" at bounding box center [597, 752] width 298 height 27
type input "**********"
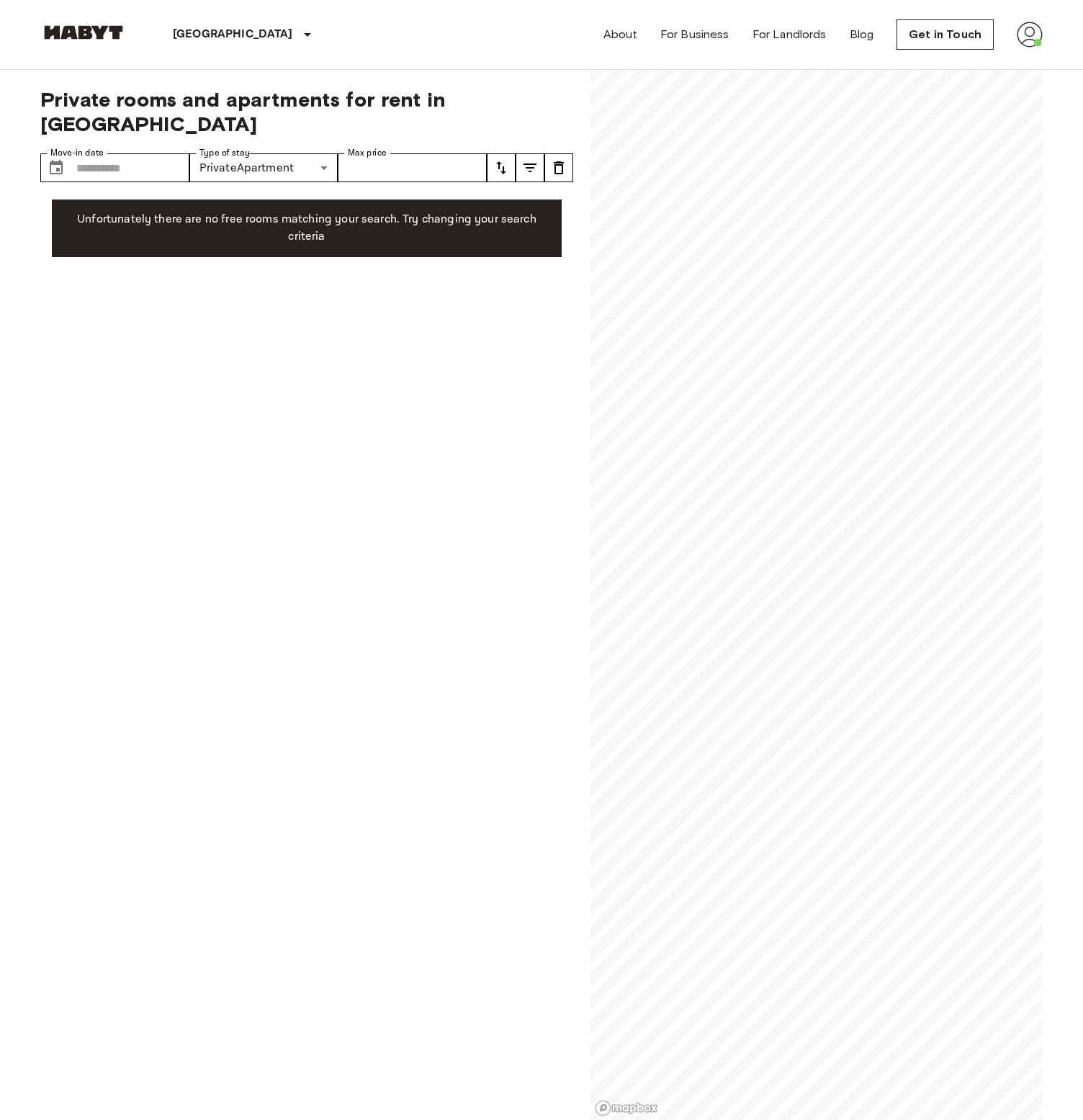
click at [566, 159] on icon "tune" at bounding box center [559, 168] width 17 height 17
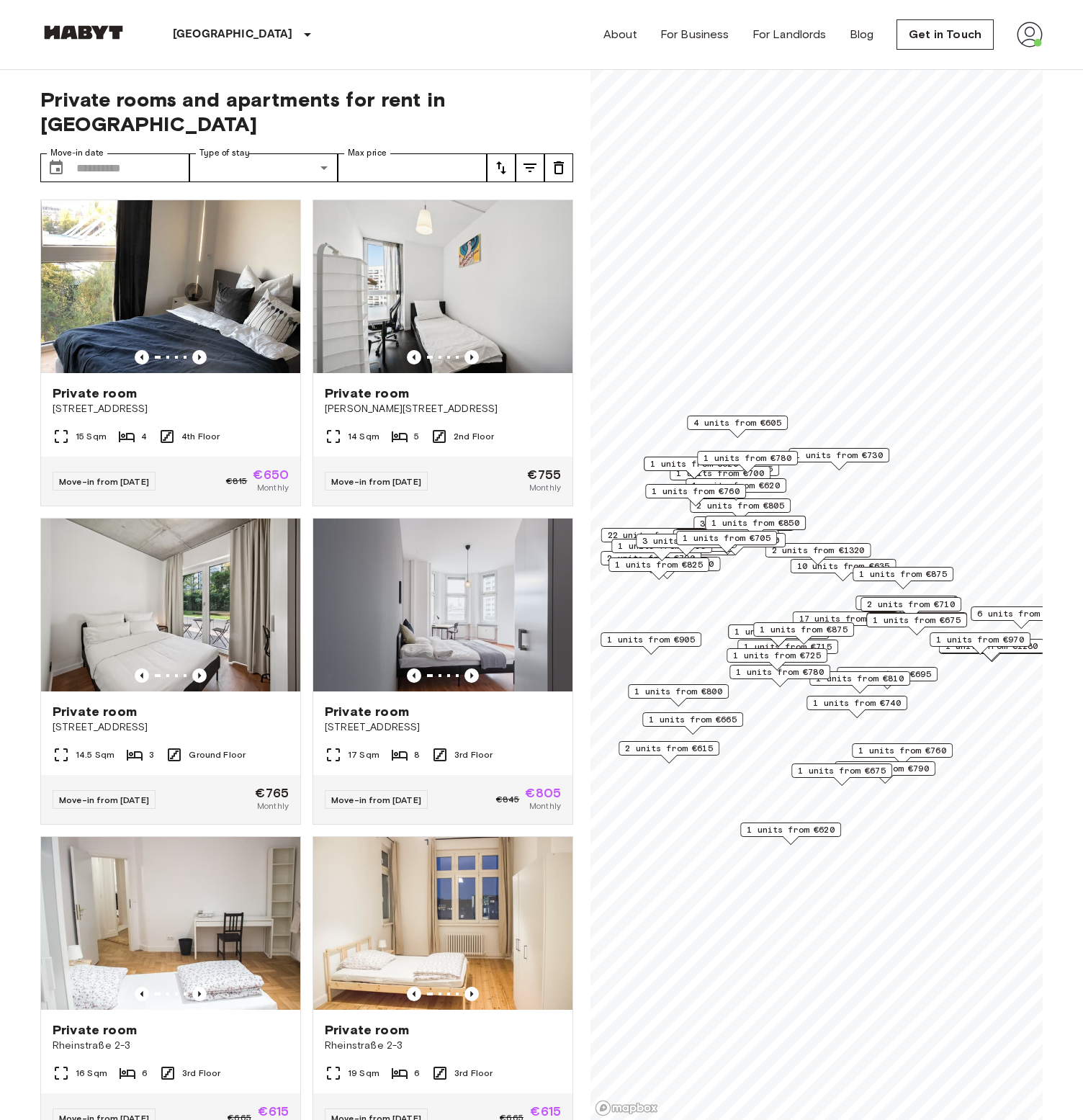
click at [100, 36] on img at bounding box center [83, 32] width 87 height 14
